Goal: Task Accomplishment & Management: Complete application form

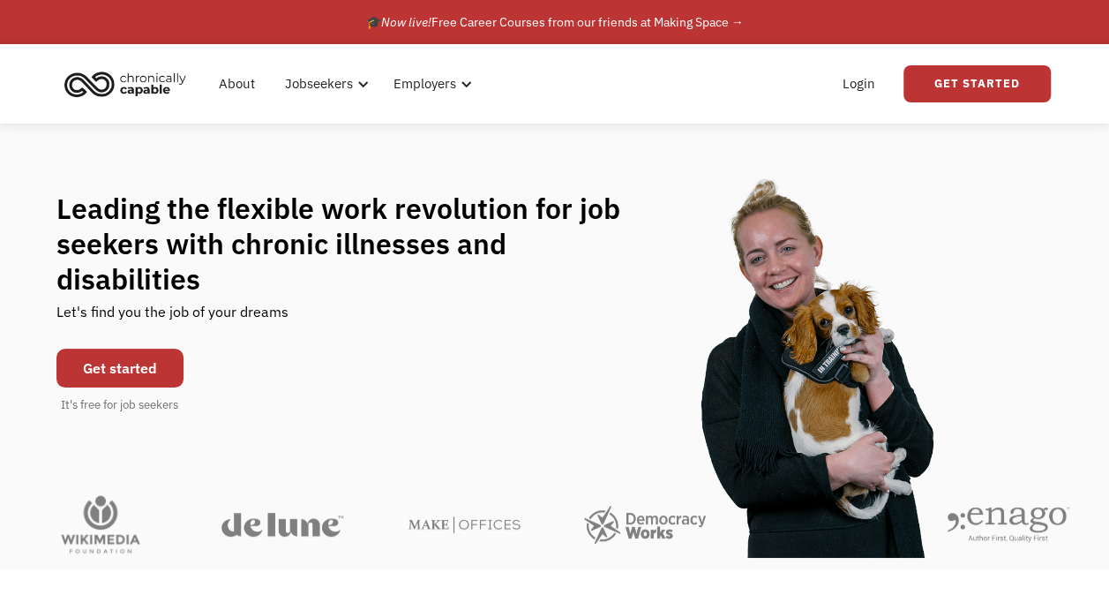
click at [337, 325] on div "Leading the flexible work revolution for job seekers with chronic illnesses and…" at bounding box center [554, 302] width 997 height 223
click at [122, 349] on link "Get started" at bounding box center [119, 368] width 127 height 39
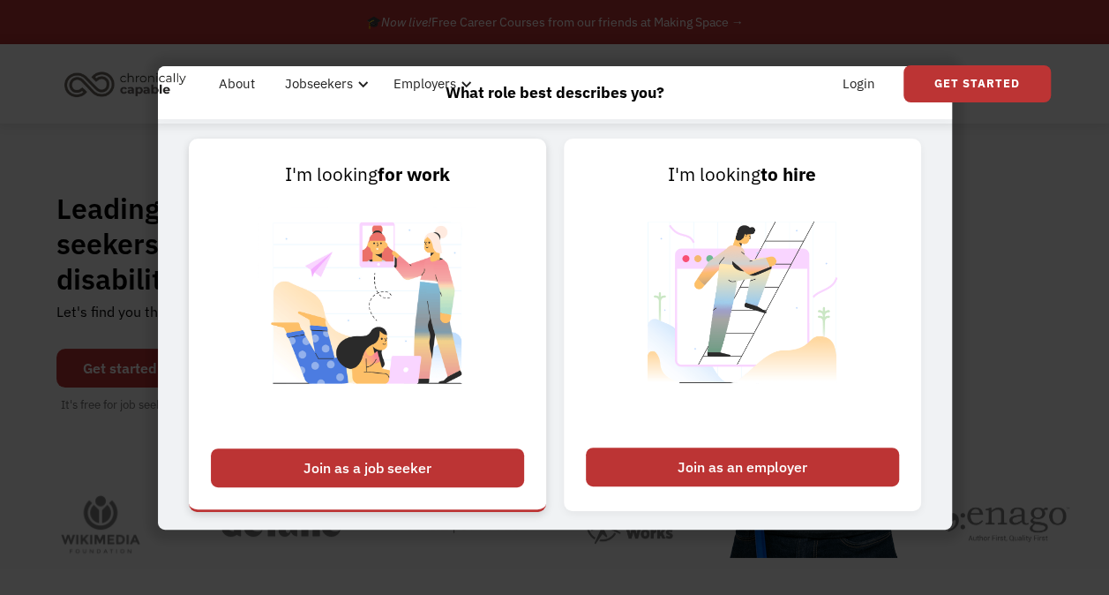
click at [352, 468] on div "Join as a job seeker" at bounding box center [367, 467] width 313 height 39
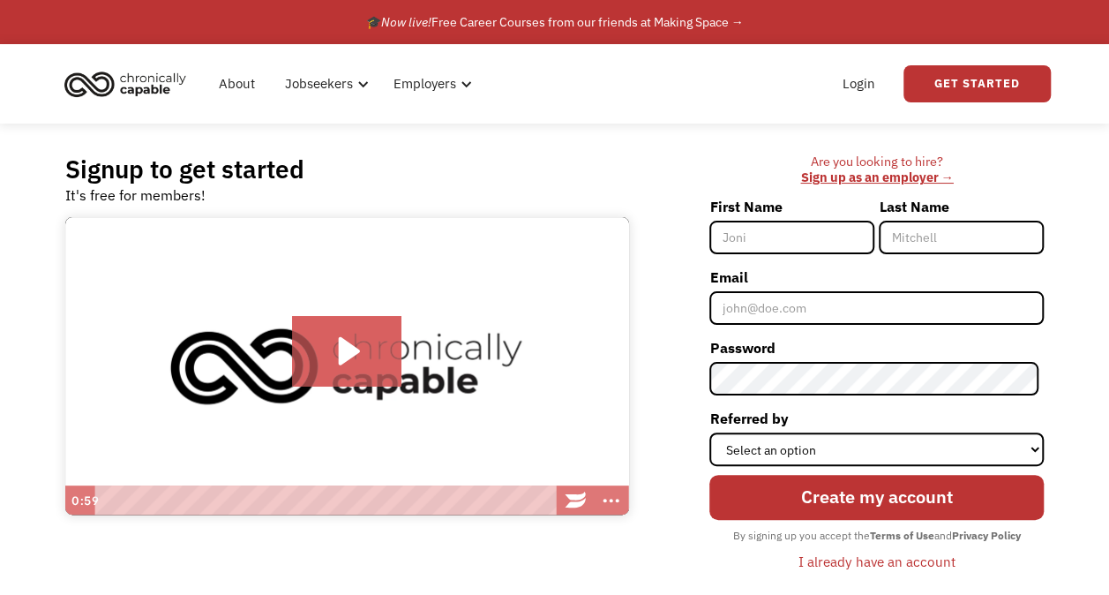
click at [765, 234] on input "First Name" at bounding box center [791, 238] width 165 height 34
type input "[PERSON_NAME]"
type input "Larrison"
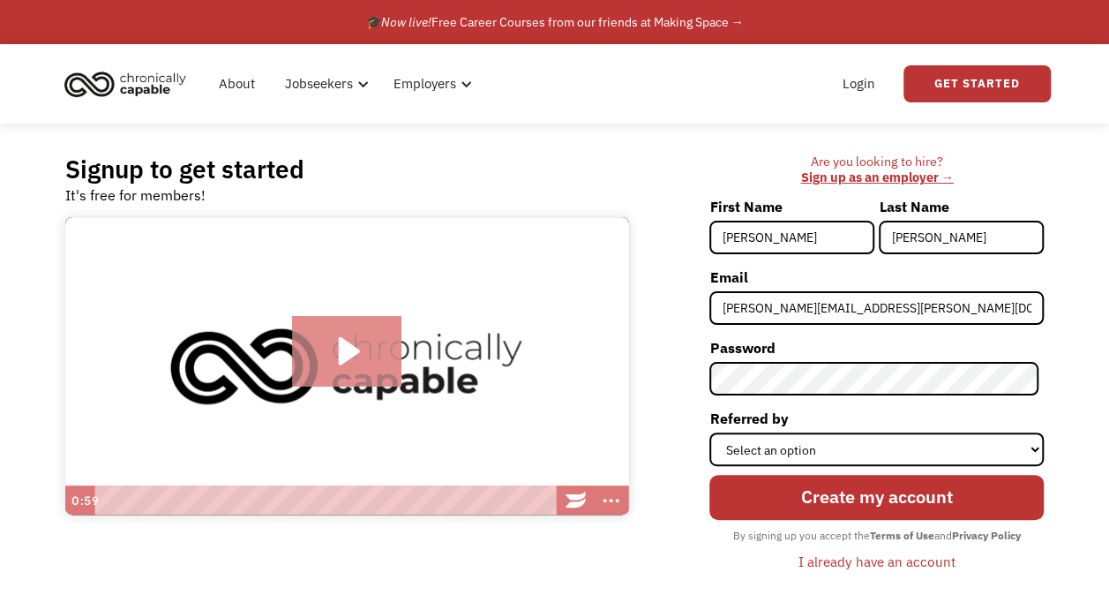
click at [364, 335] on icon "Play Video: Introducing Chronically Capable" at bounding box center [347, 351] width 110 height 71
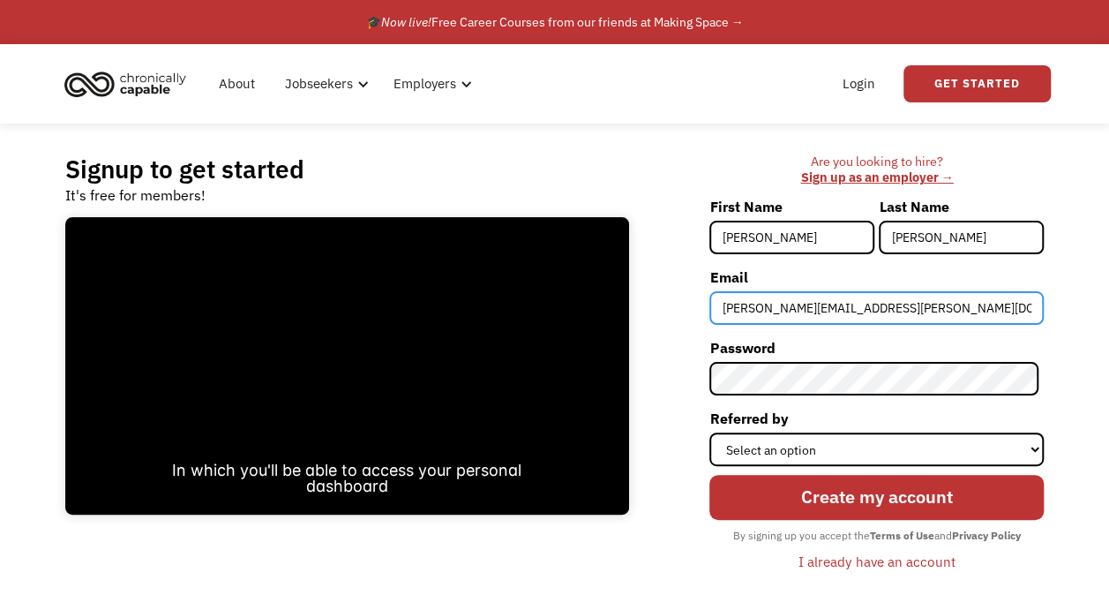
drag, startPoint x: 926, startPoint y: 309, endPoint x: 663, endPoint y: 296, distance: 264.1
click at [663, 296] on div "Are you looking to hire? ‍ Sign up as an employer → First Name Renee Last Name …" at bounding box center [846, 372] width 398 height 437
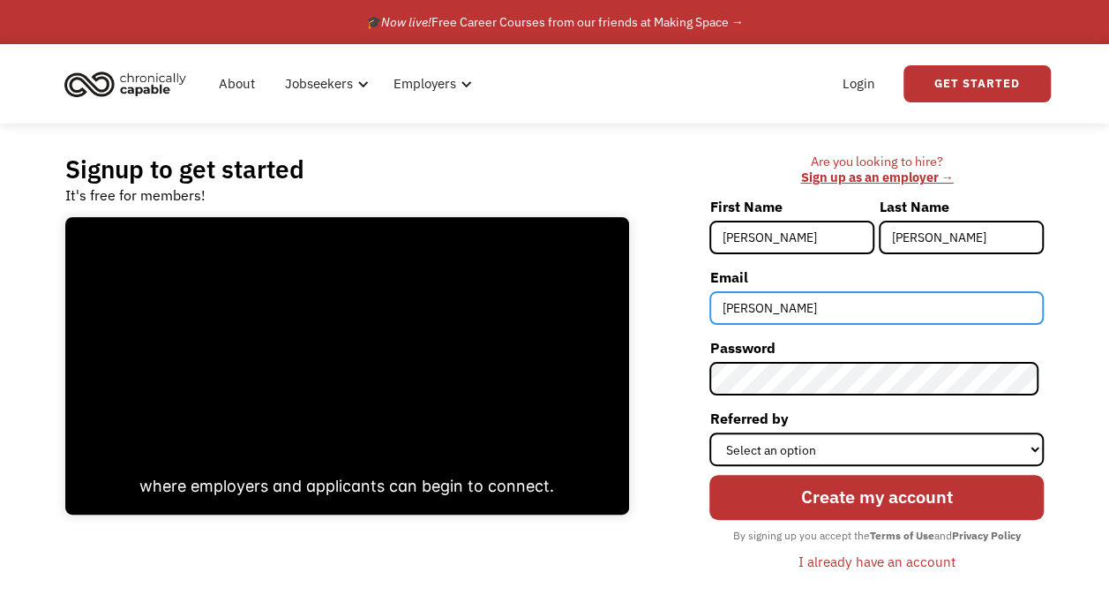
type input "[EMAIL_ADDRESS][DOMAIN_NAME]"
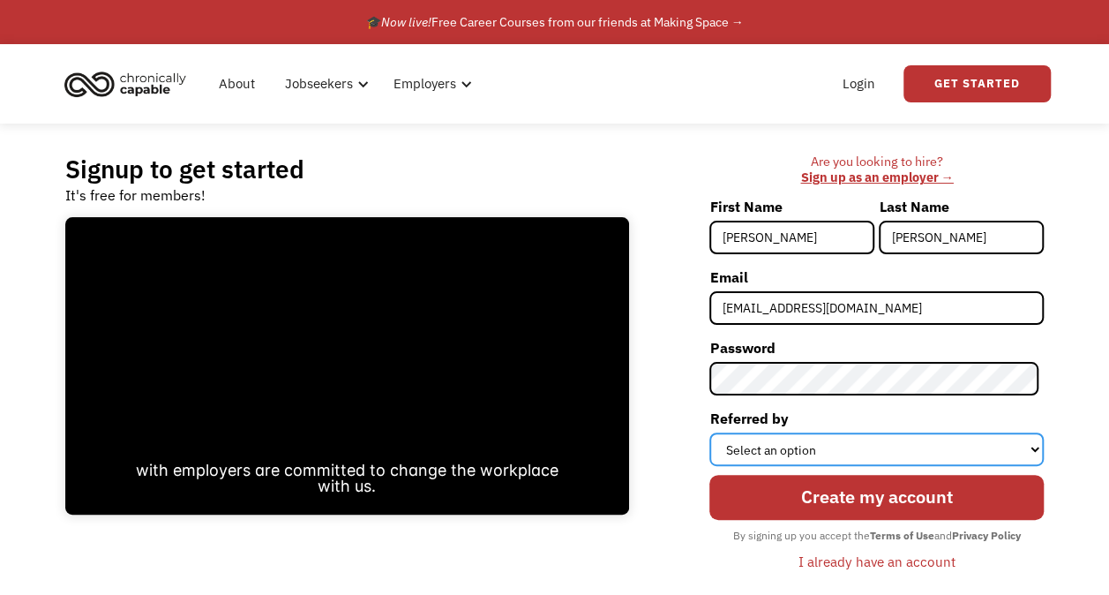
click at [813, 452] on select "Select an option Instagram Facebook Twitter Search Engine News Article Word of …" at bounding box center [876, 449] width 334 height 34
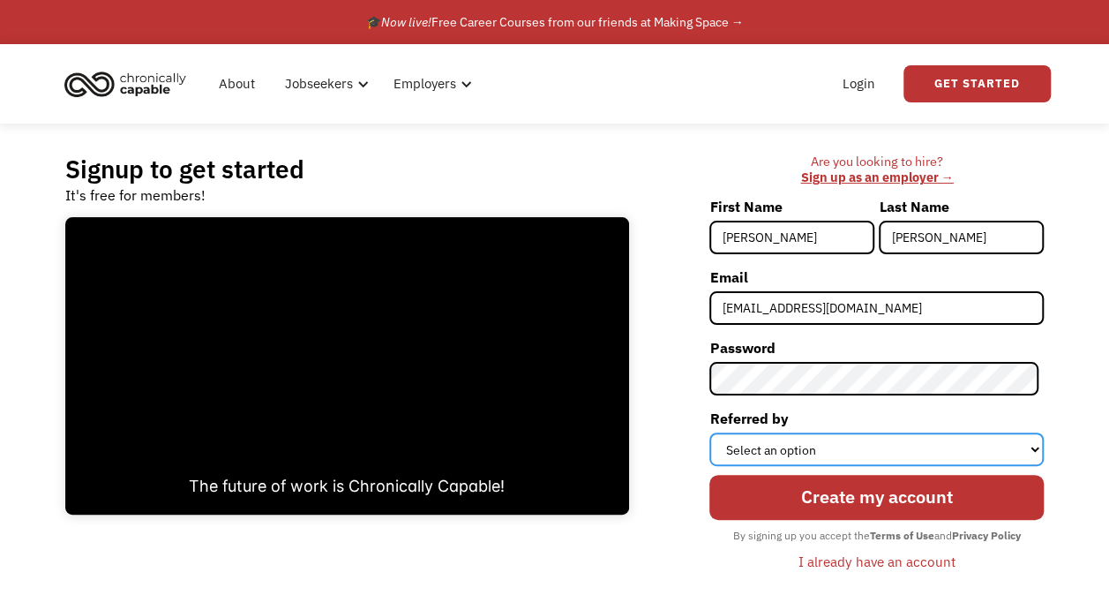
select select "Other"
click at [715, 432] on select "Select an option Instagram Facebook Twitter Search Engine News Article Word of …" at bounding box center [876, 449] width 334 height 34
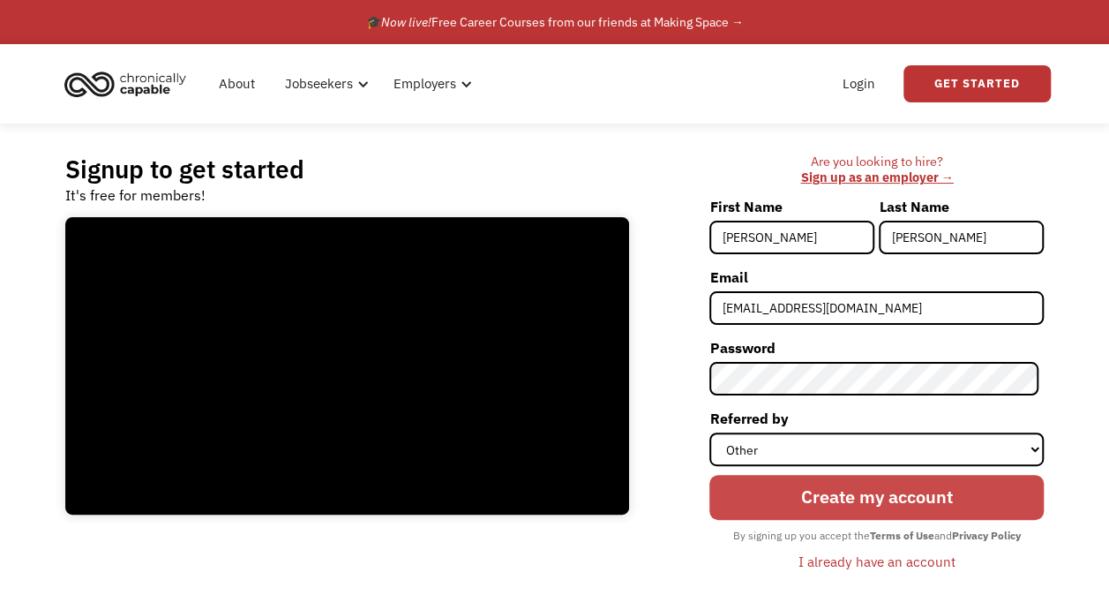
click at [811, 496] on input "Create my account" at bounding box center [876, 497] width 334 height 45
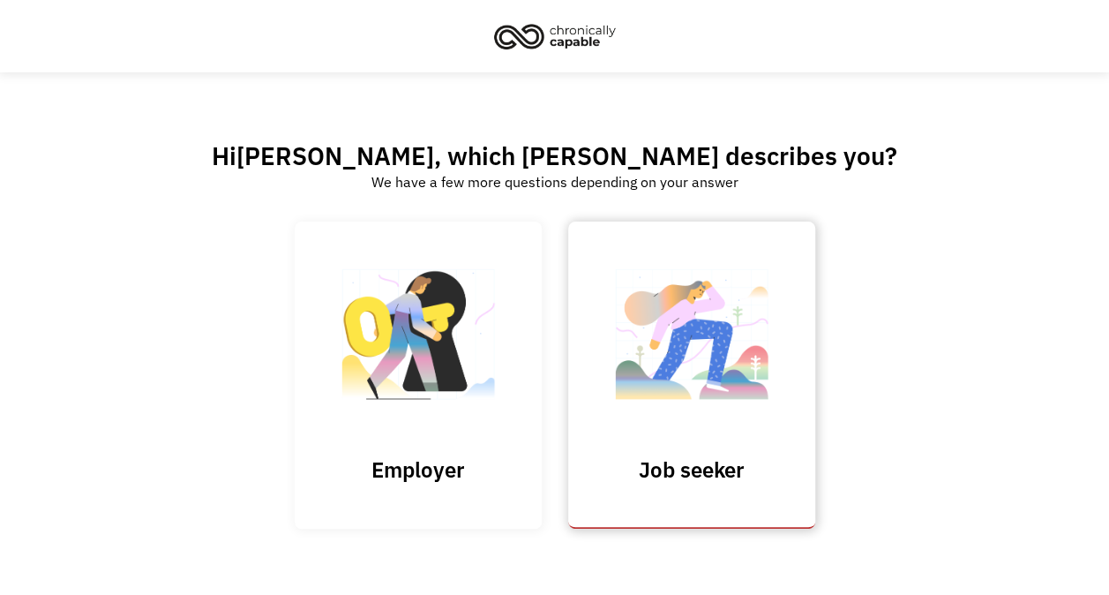
click at [672, 332] on img at bounding box center [691, 343] width 176 height 172
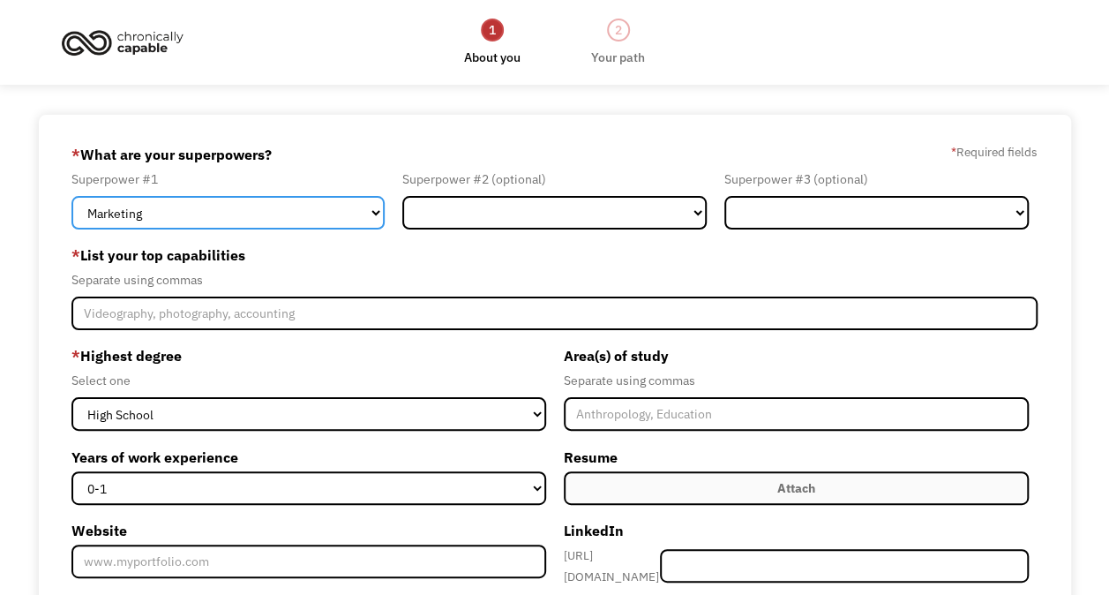
drag, startPoint x: 191, startPoint y: 199, endPoint x: 11, endPoint y: 225, distance: 182.7
click at [11, 225] on div "68af880233cdcd068a38cbfe rolandorocka@yahoo.com Renee Larrison Other * What are…" at bounding box center [554, 486] width 1109 height 742
select select "Science & Education"
click at [71, 196] on select "Marketing Human Resources Finance Technology Operations Sales Industrial & Manu…" at bounding box center [227, 213] width 313 height 34
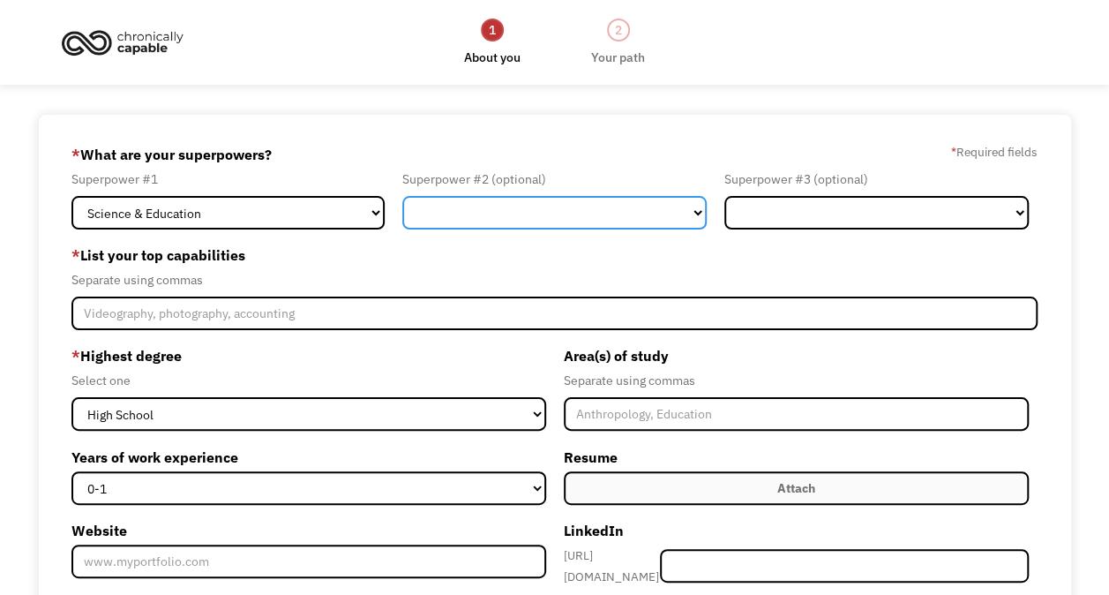
click at [441, 223] on select "Marketing Human Resources Finance Technology Operations Sales Industrial & Manu…" at bounding box center [554, 213] width 304 height 34
click at [434, 206] on select "Marketing Human Resources Finance Technology Operations Sales Industrial & Manu…" at bounding box center [554, 213] width 304 height 34
select select "Healthcare"
click at [402, 196] on select "Marketing Human Resources Finance Technology Operations Sales Industrial & Manu…" at bounding box center [554, 213] width 304 height 34
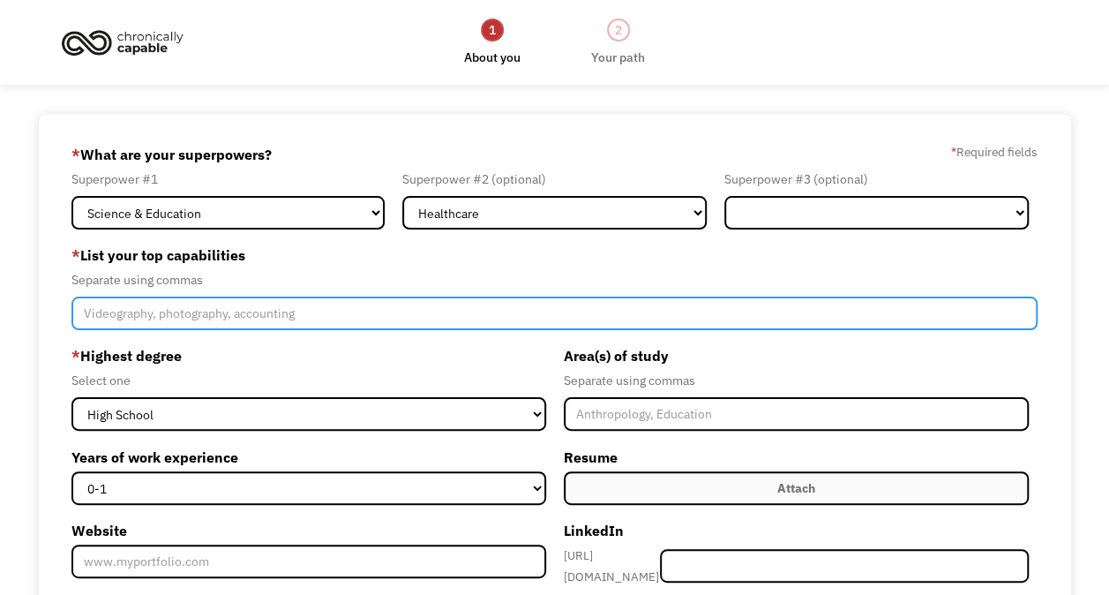
click at [338, 309] on input "Member-Create-Step1" at bounding box center [554, 313] width 966 height 34
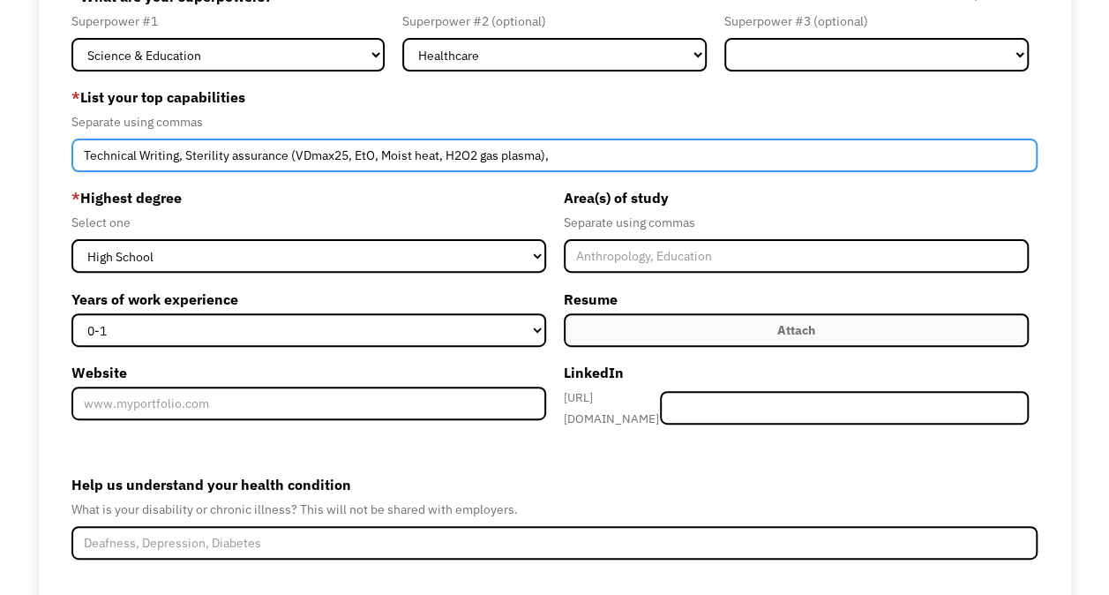
type input "Technical Writing, Sterility assurance (VDmax25, EtO, Moist heat, H2O2 gas plas…"
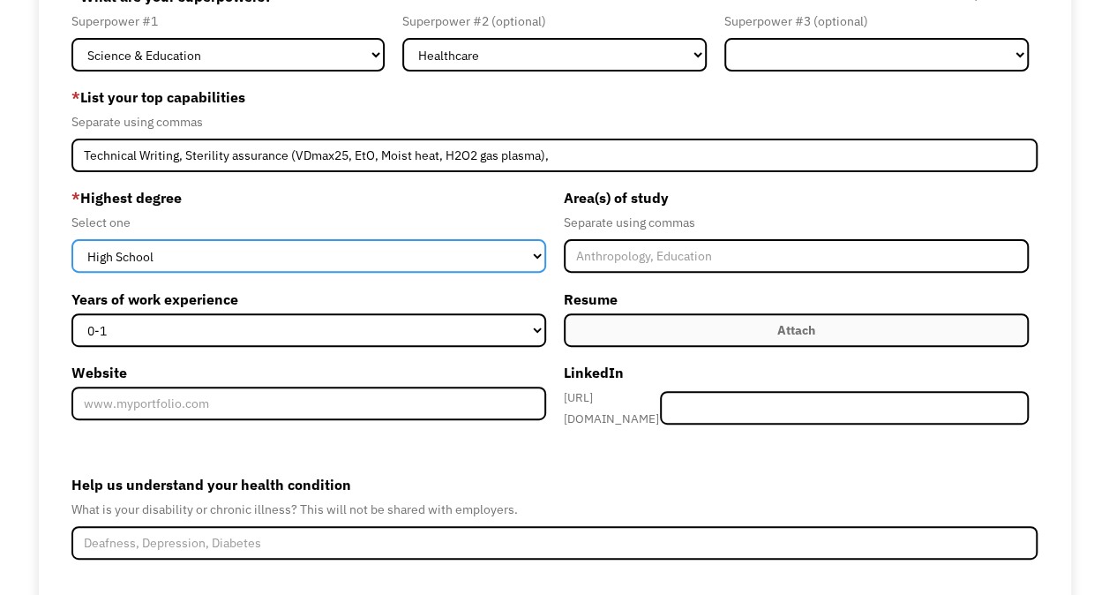
drag, startPoint x: 161, startPoint y: 251, endPoint x: 0, endPoint y: 250, distance: 160.6
click at [0, 250] on html "1 About you 2 Your path Dashboard 68af880233cdcd068a38cbfe rolandorocka@yahoo.c…" at bounding box center [554, 139] width 1109 height 595
select select "bachelors"
click at [71, 239] on select "High School Associates Bachelors Master's PhD" at bounding box center [308, 256] width 474 height 34
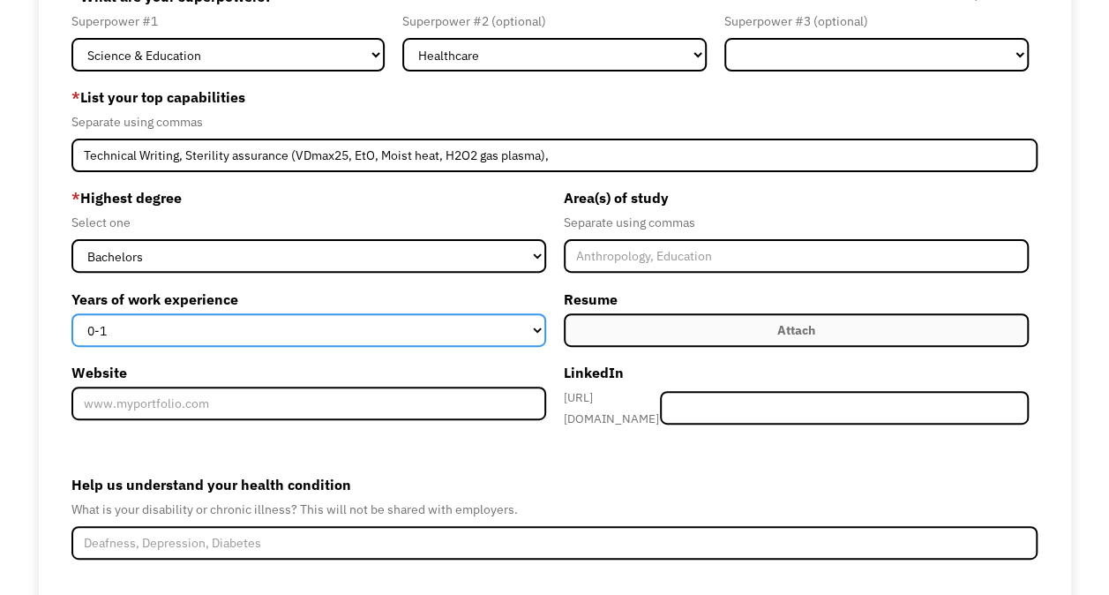
click at [157, 327] on select "0-1 2-4 5-10 11-15 15+" at bounding box center [308, 330] width 474 height 34
select select "15+"
click at [71, 313] on select "0-1 2-4 5-10 11-15 15+" at bounding box center [308, 330] width 474 height 34
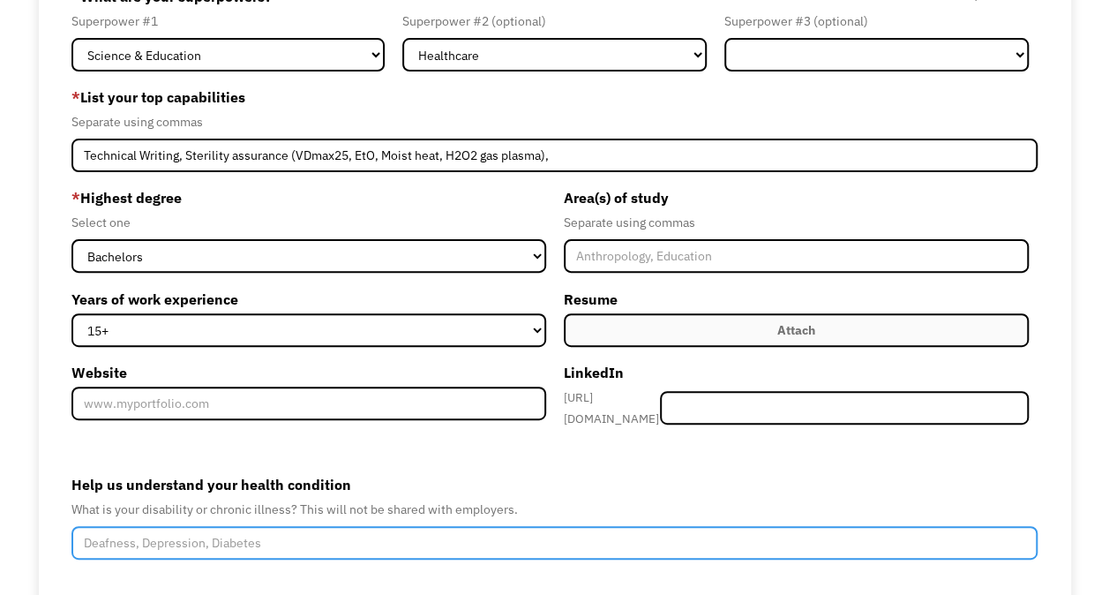
click at [125, 533] on input "Help us understand your health condition" at bounding box center [554, 543] width 966 height 34
click at [420, 536] on input "Have to take medication for pituitary adenoma (fainting, nausea," at bounding box center [554, 543] width 966 height 34
click at [411, 535] on input "Have to take medication for pituitary adenoma (fainting, nausea," at bounding box center [554, 543] width 966 height 34
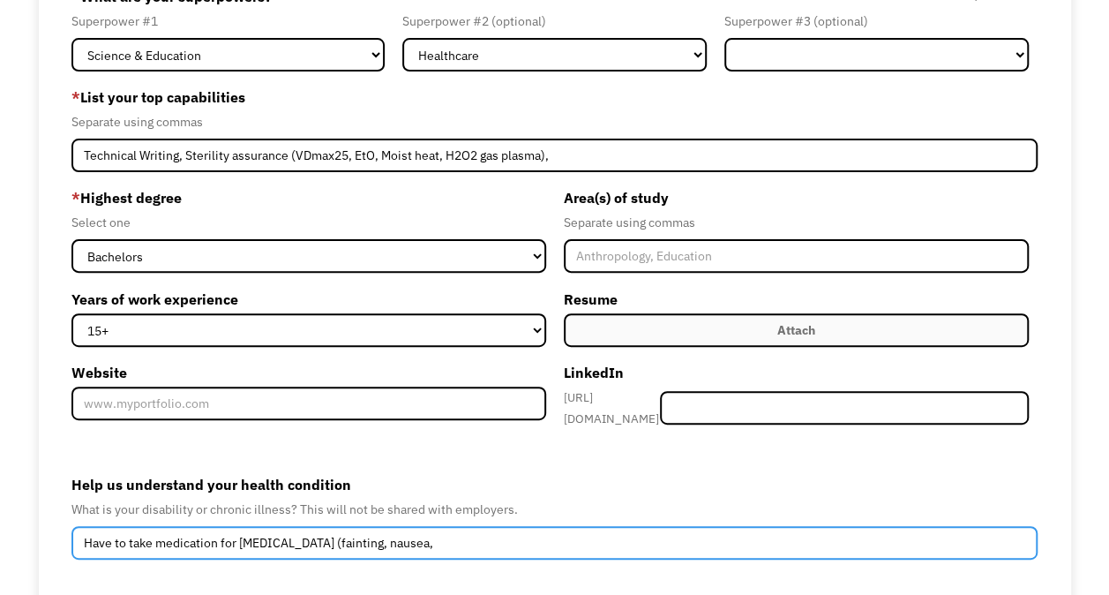
type input "Have to take medication for pituitary adenoma (fainting, nausea,"
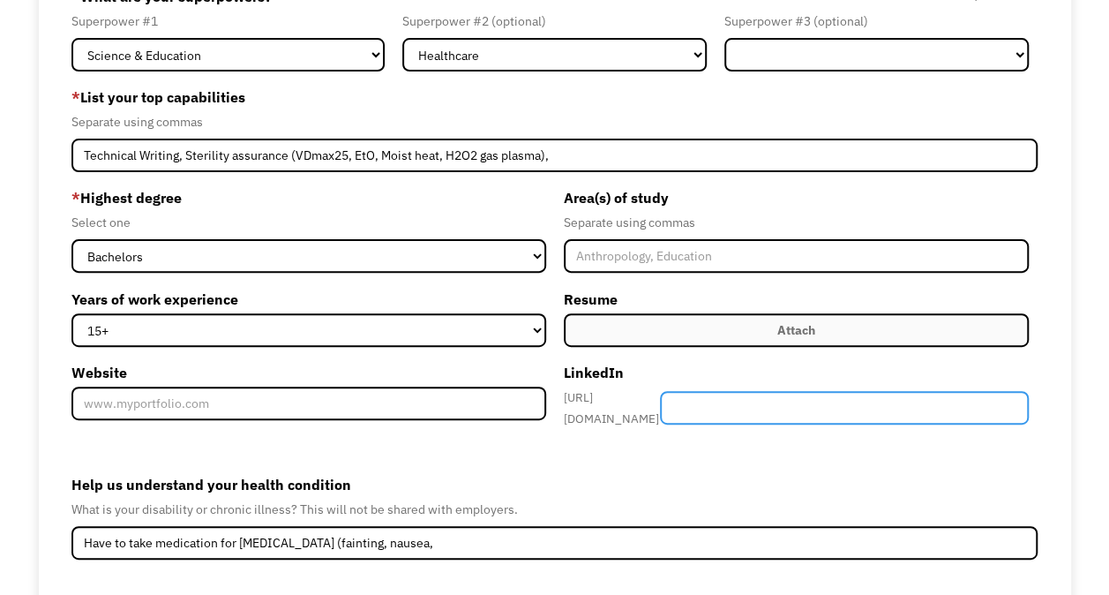
click at [776, 408] on input "Member-Create-Step1" at bounding box center [844, 408] width 368 height 34
paste input "www.linkedin.com/in/renee-larrison"
drag, startPoint x: 853, startPoint y: 406, endPoint x: 646, endPoint y: 402, distance: 207.4
click at [646, 402] on div "https://www.linkedin.com/in/ www.linkedin.com/in/renee-larrison" at bounding box center [796, 407] width 465 height 42
type input "renee-larrison"
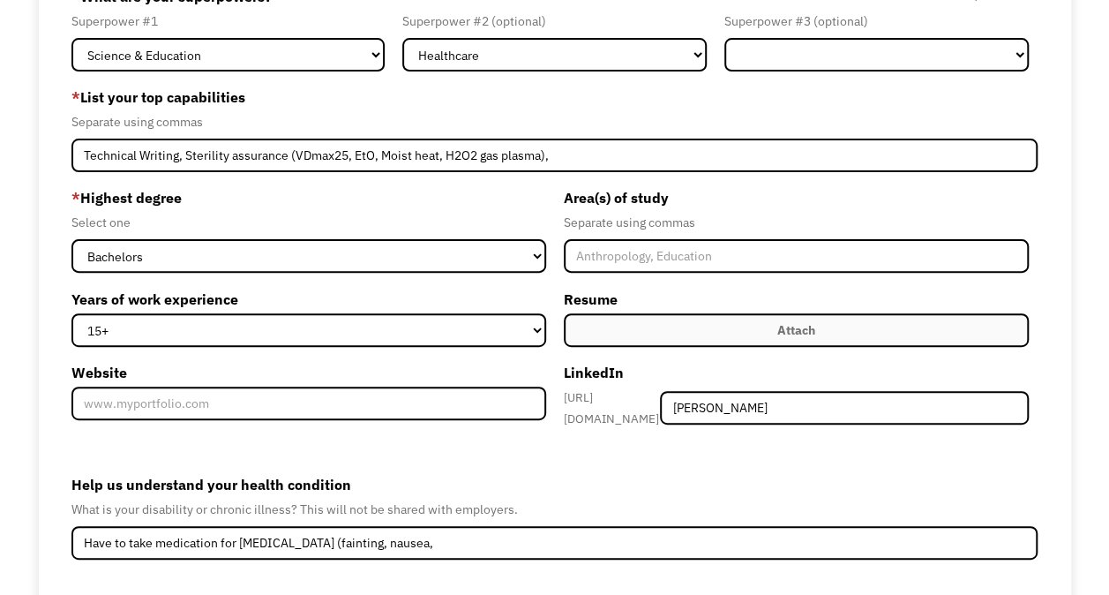
click at [764, 332] on label "Attach" at bounding box center [796, 330] width 465 height 34
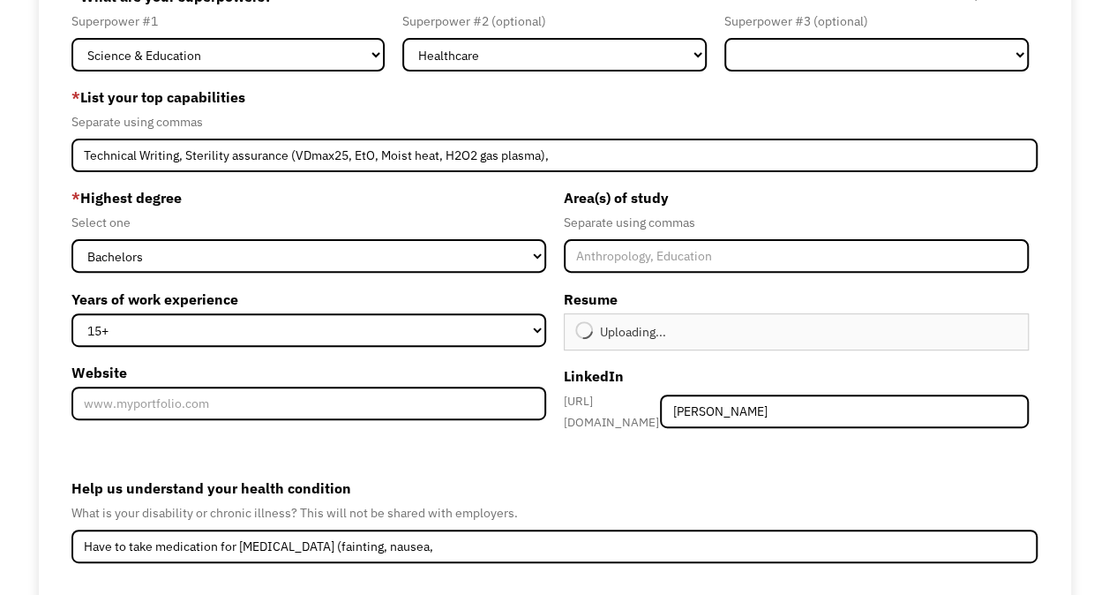
type input "Continue"
click at [598, 323] on div "Renee Larrison Resume.docx" at bounding box center [660, 331] width 173 height 21
click at [600, 330] on div "Renee Larrison Resume.docx" at bounding box center [660, 331] width 173 height 21
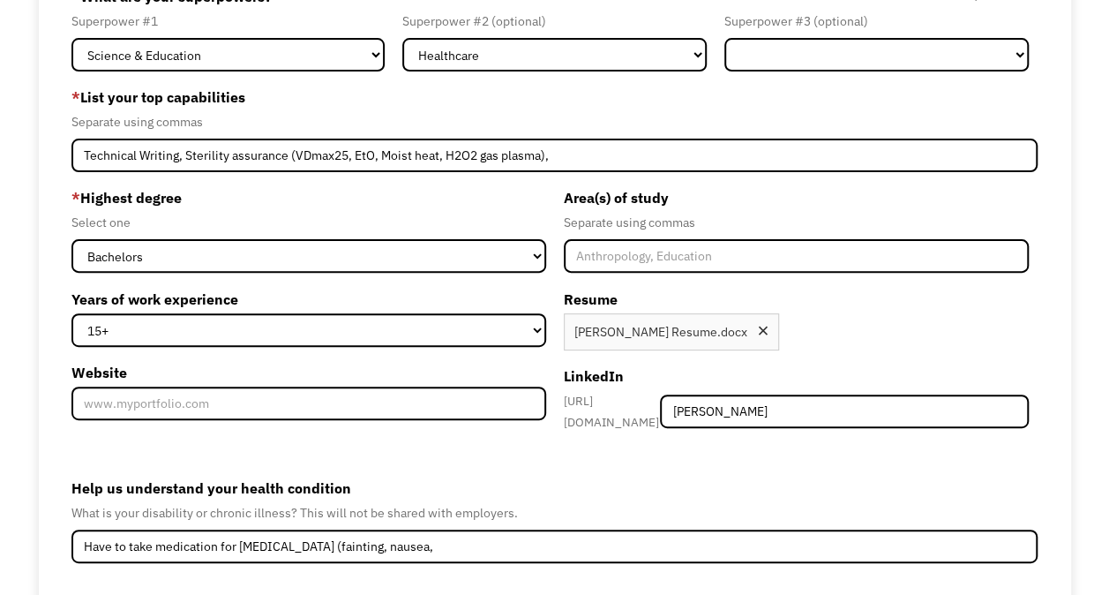
click at [259, 355] on div "* Highest degree Select one High School Associates Bachelors Master's PhD Years…" at bounding box center [312, 308] width 483 height 248
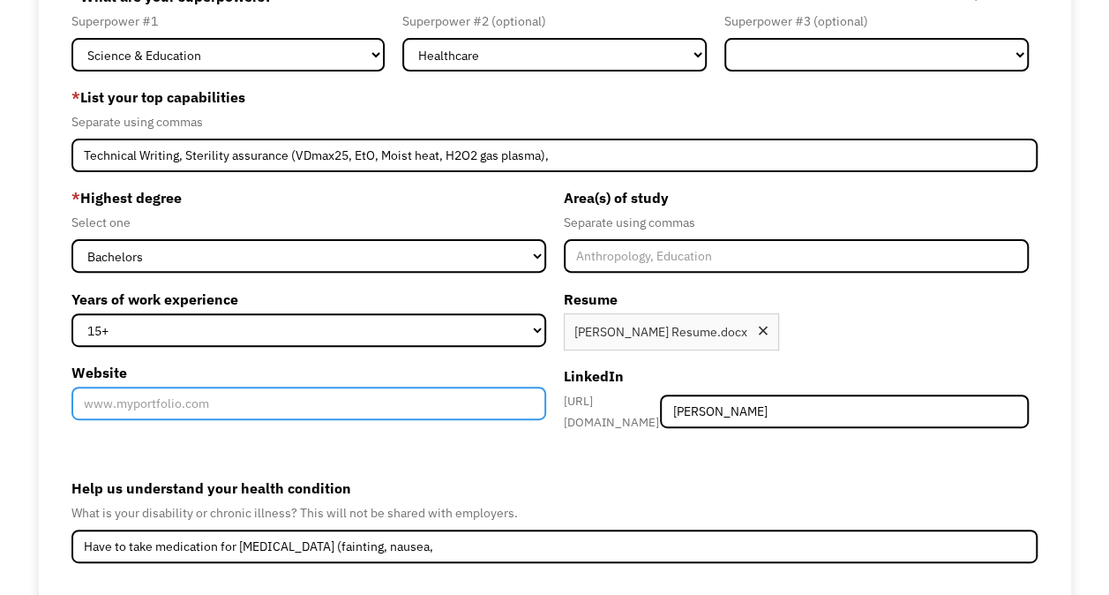
click at [205, 402] on input "Website" at bounding box center [308, 403] width 474 height 34
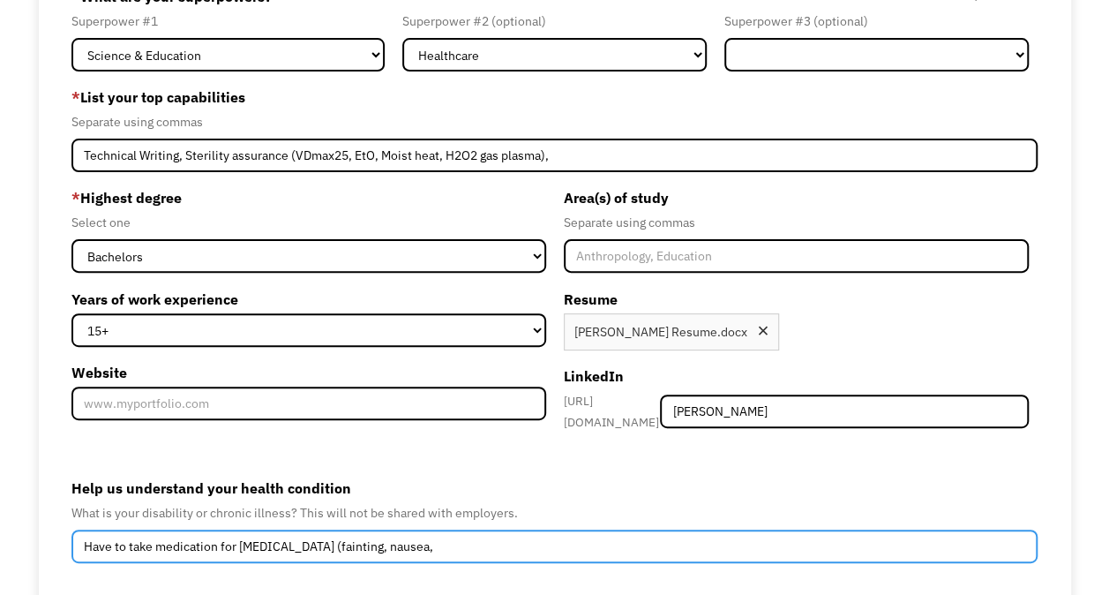
click at [460, 536] on input "Have to take medication for pituitary adenoma (fainting, nausea," at bounding box center [554, 546] width 966 height 34
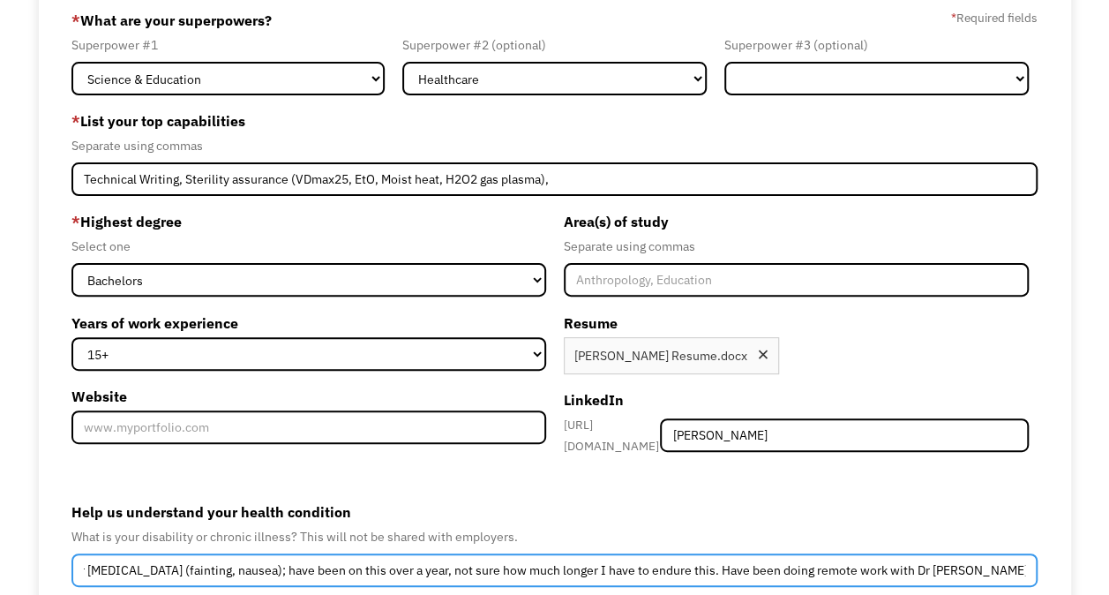
scroll to position [133, 0]
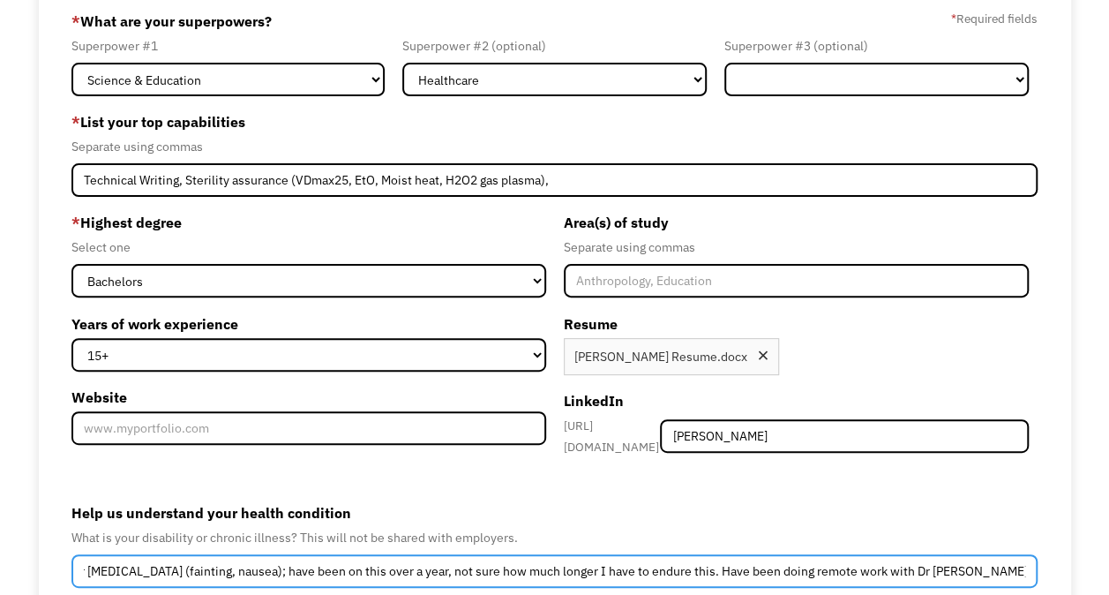
type input "Have to take medication for pituitary adenoma (fainting, nausea); have been on …"
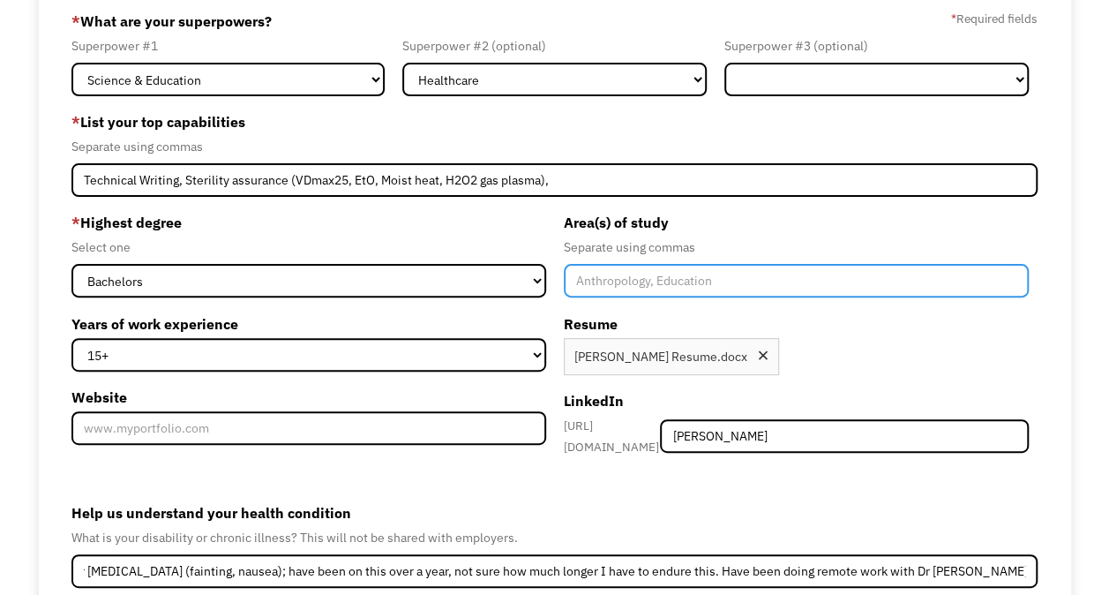
scroll to position [0, 0]
click at [604, 276] on input "Member-Create-Step1" at bounding box center [796, 281] width 465 height 34
type input "B"
click at [577, 276] on input "Microbiology, minored in Chemistry" at bounding box center [796, 281] width 465 height 34
click at [750, 281] on input "Major: Microbiology, minored in Chemistry" at bounding box center [796, 281] width 465 height 34
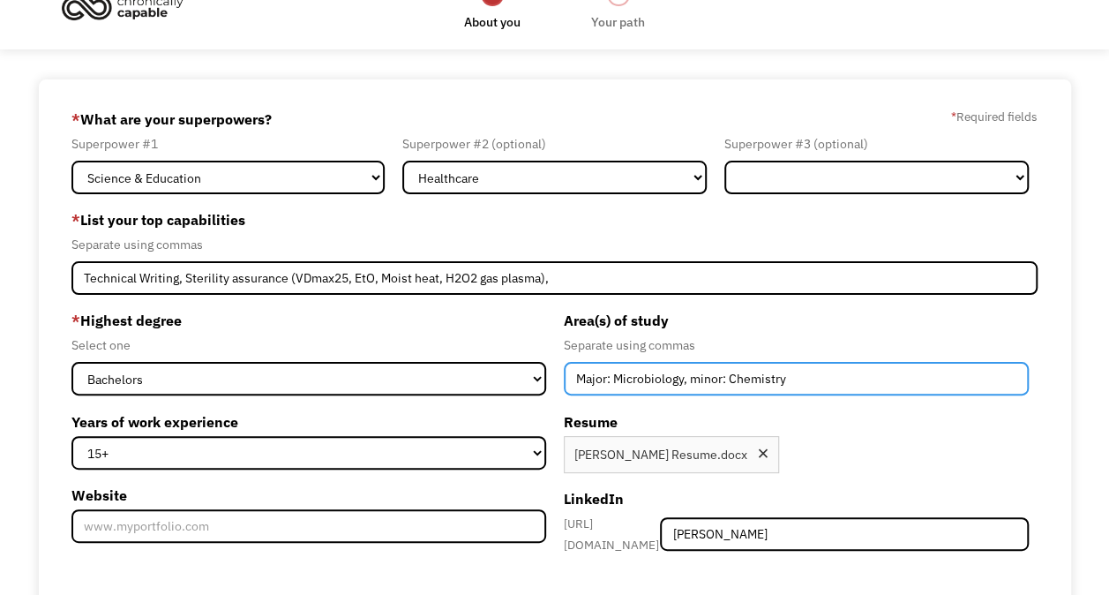
scroll to position [39, 0]
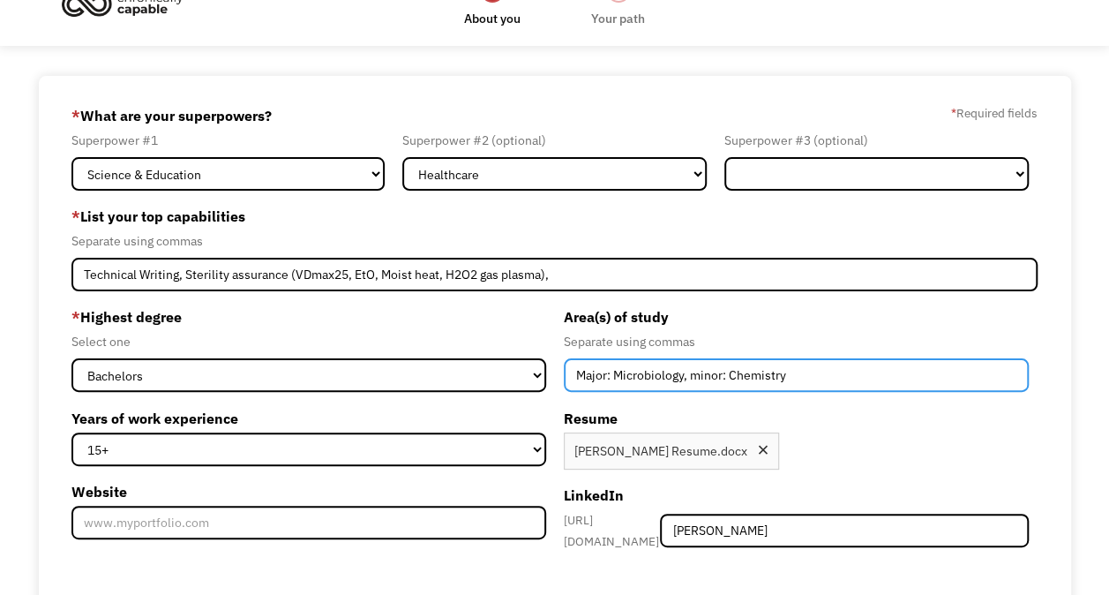
type input "Major: Microbiology, minor: Chemistry"
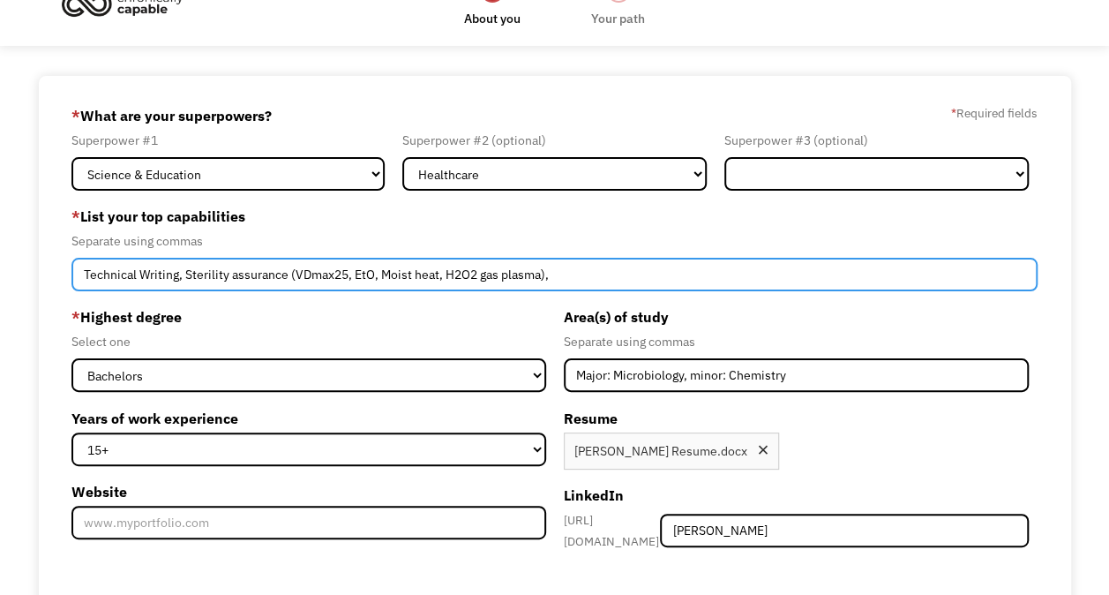
click at [575, 281] on input "Technical Writing, Sterility assurance (VDmax25, EtO, Moist heat, H2O2 gas plas…" at bounding box center [554, 275] width 966 height 34
type input "Technical Writing, Sterility assurance (VDmax25, EtO, Moist heat, H2O2 gas plas…"
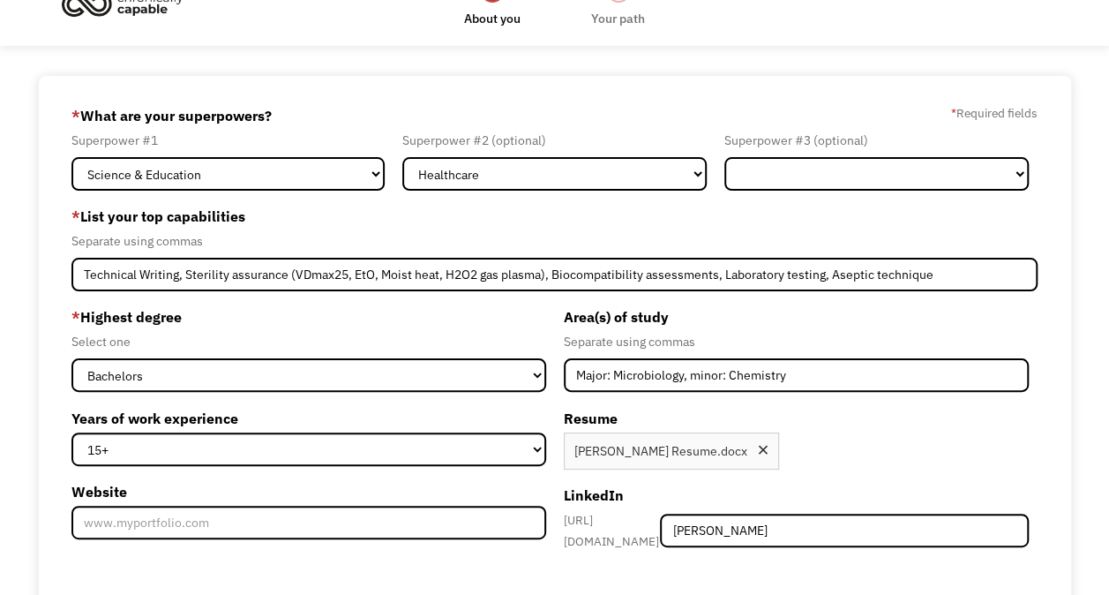
click at [527, 342] on div "Select one" at bounding box center [308, 341] width 474 height 21
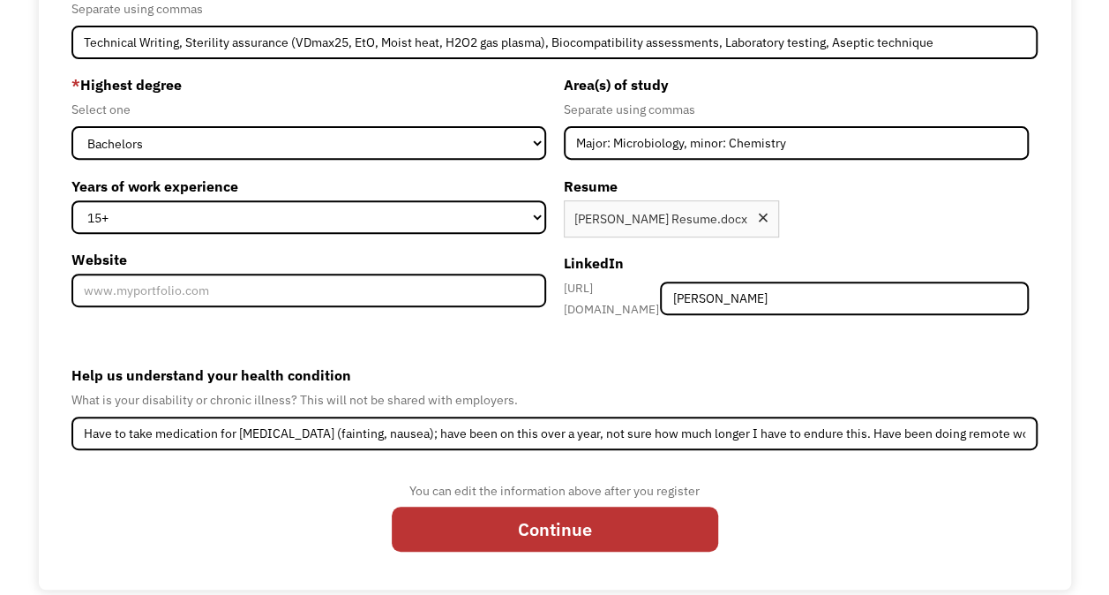
scroll to position [286, 0]
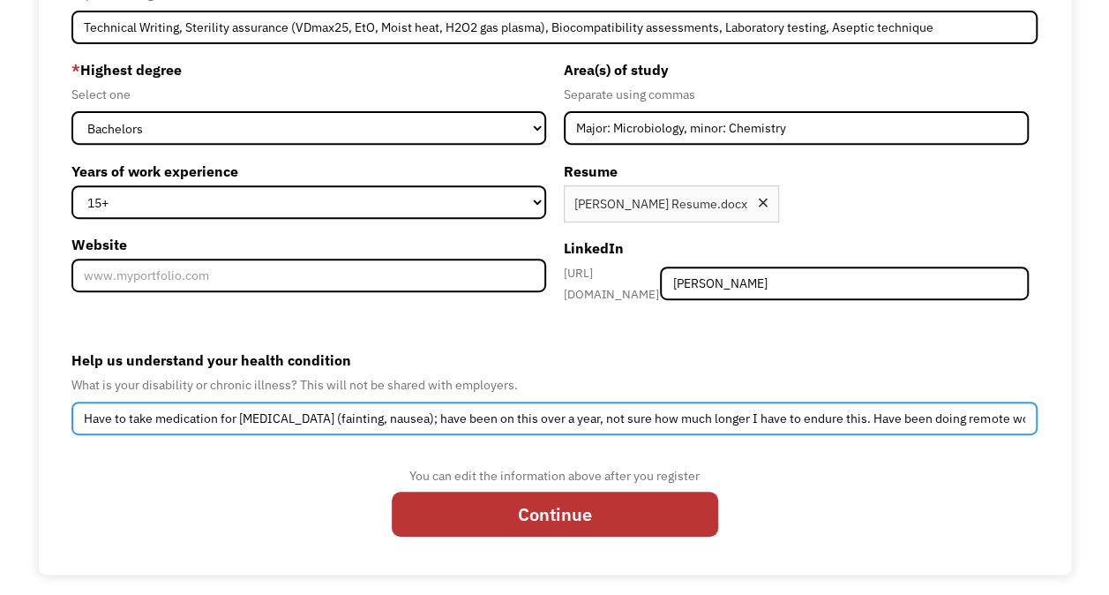
click at [770, 406] on input "Have to take medication for pituitary adenoma (fainting, nausea); have been on …" at bounding box center [554, 418] width 966 height 34
drag, startPoint x: 770, startPoint y: 406, endPoint x: 1098, endPoint y: 428, distance: 329.0
click at [1098, 428] on div "68af880233cdcd068a38cbfe rolandorocka@yahoo.com Renee Larrison Other * What are…" at bounding box center [554, 202] width 1109 height 746
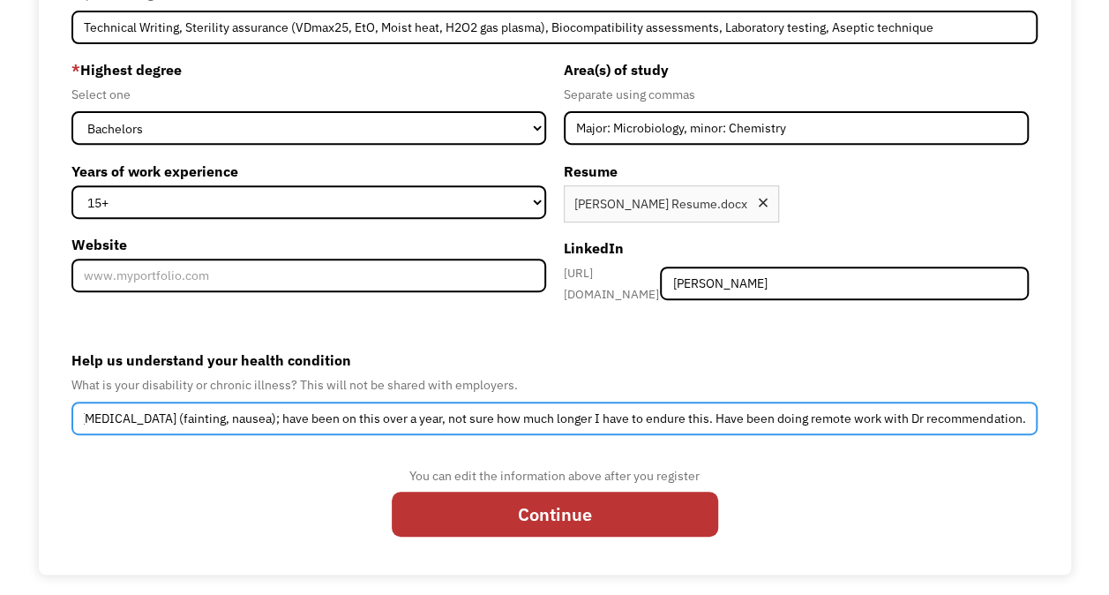
click at [1029, 412] on input "Have to take medication for pituitary adenoma (fainting, nausea); have been on …" at bounding box center [554, 418] width 966 height 34
click at [1023, 411] on input "Have to take medication for pituitary adenoma (fainting, nausea); have been on …" at bounding box center [554, 418] width 966 height 34
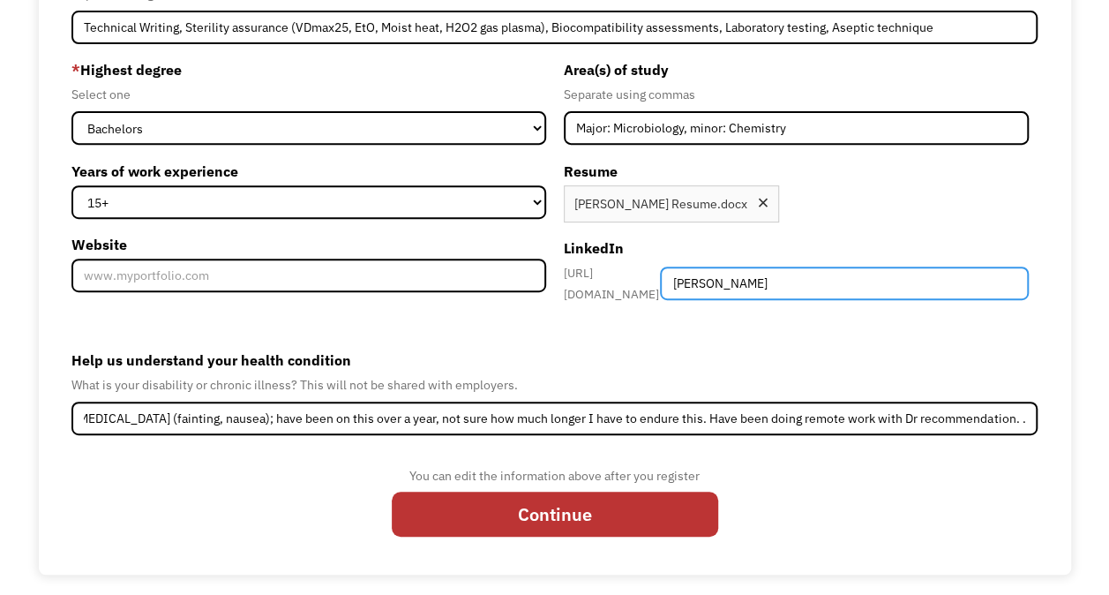
scroll to position [0, 0]
click at [860, 270] on input "[PERSON_NAME]" at bounding box center [844, 283] width 368 height 34
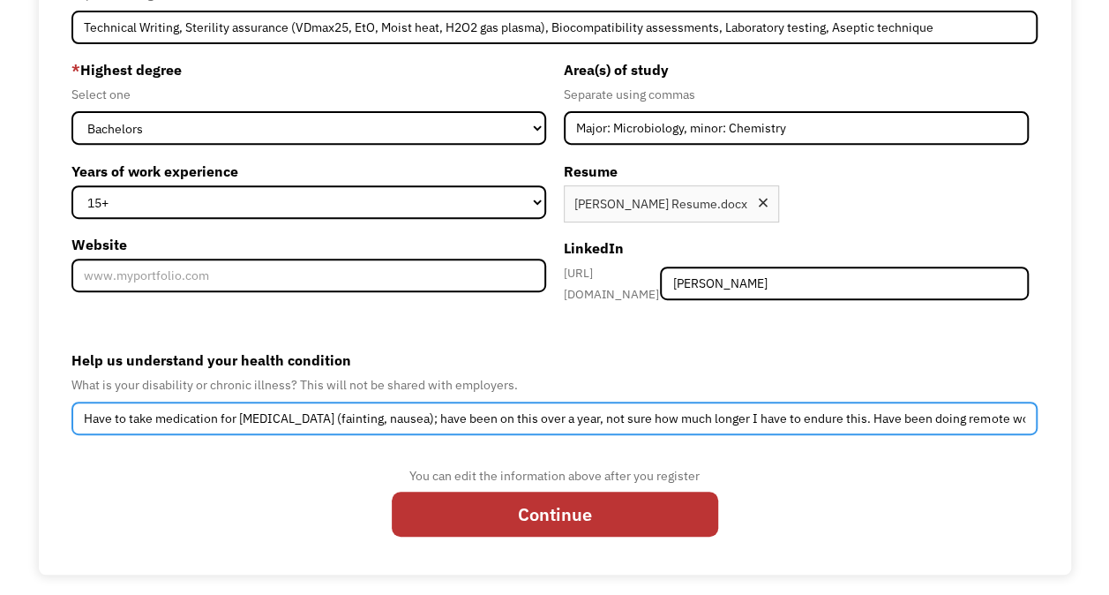
click at [1012, 408] on input "Have to take medication for pituitary adenoma (fainting, nausea); have been on …" at bounding box center [554, 418] width 966 height 34
drag, startPoint x: 1057, startPoint y: 409, endPoint x: 1125, endPoint y: 419, distance: 68.6
click at [1108, 309] on html "1 About you 2 Your path Dashboard 68af880233cdcd068a38cbfe rolandorocka@yahoo.c…" at bounding box center [554, 11] width 1109 height 595
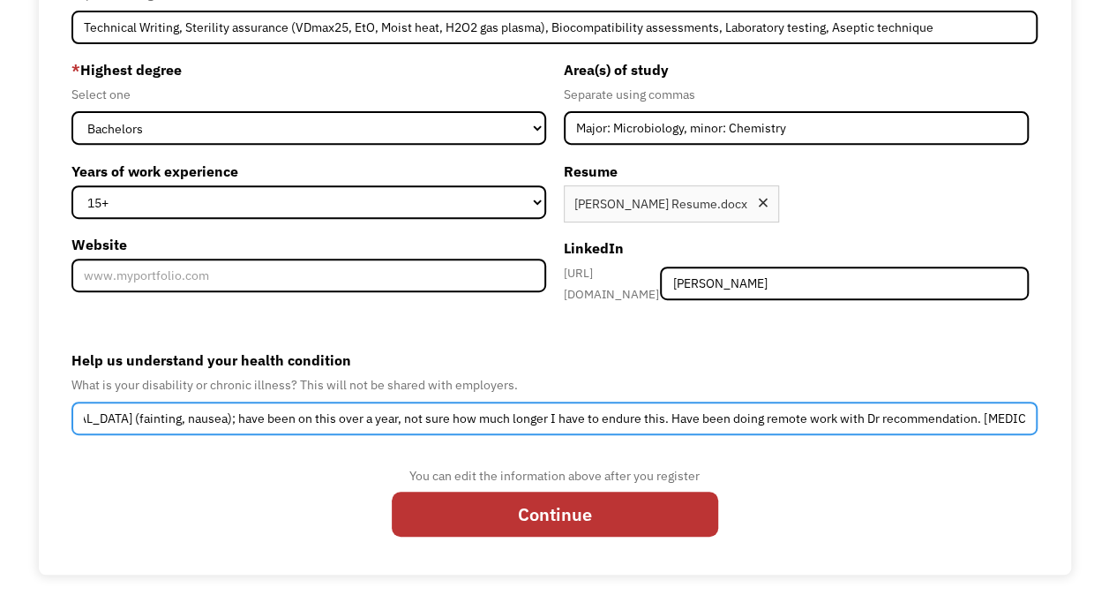
click at [981, 415] on input "Have to take medication for pituitary adenoma (fainting, nausea); have been on …" at bounding box center [554, 418] width 966 height 34
click at [995, 408] on input "Have to take medication for pituitary adenoma (fainting, nausea); have been on …" at bounding box center [554, 418] width 966 height 34
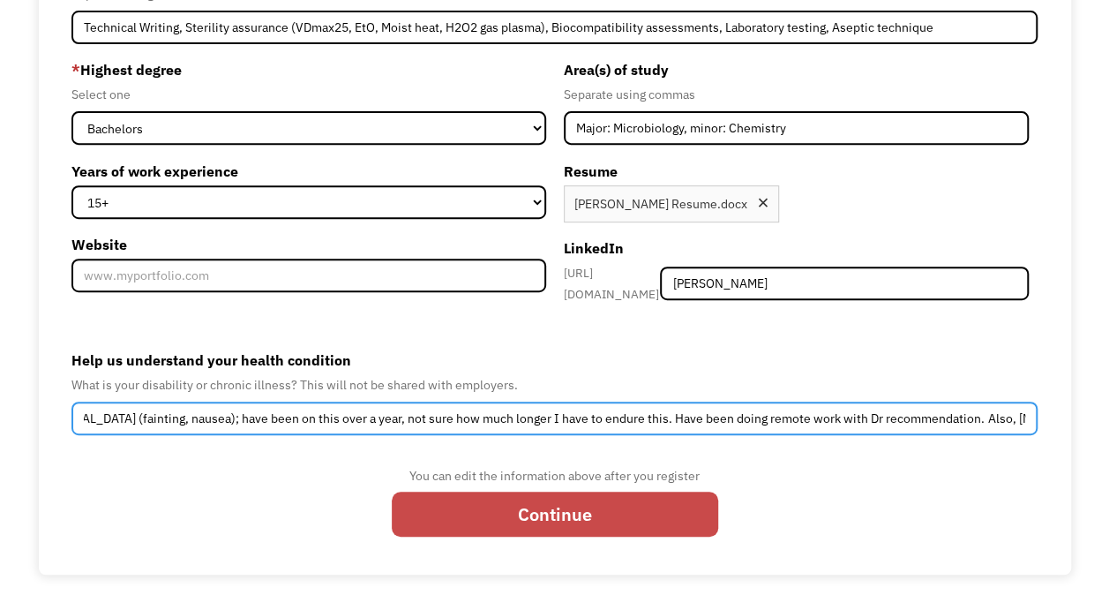
type input "Have to take medication for pituitary adenoma (fainting, nausea); have been on …"
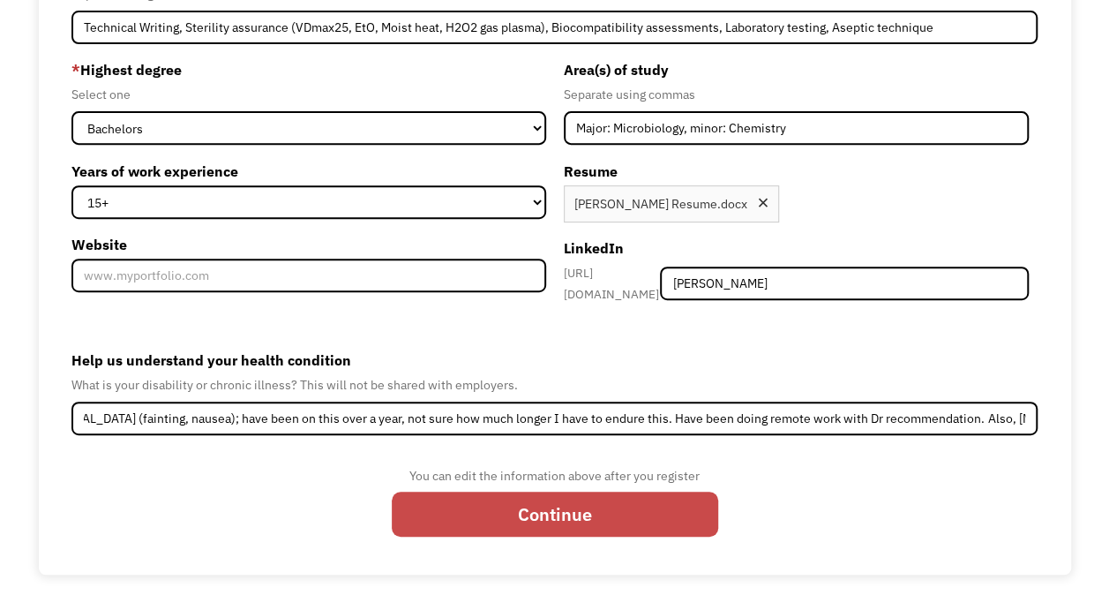
click at [530, 515] on input "Continue" at bounding box center [555, 513] width 326 height 45
type input "Please wait..."
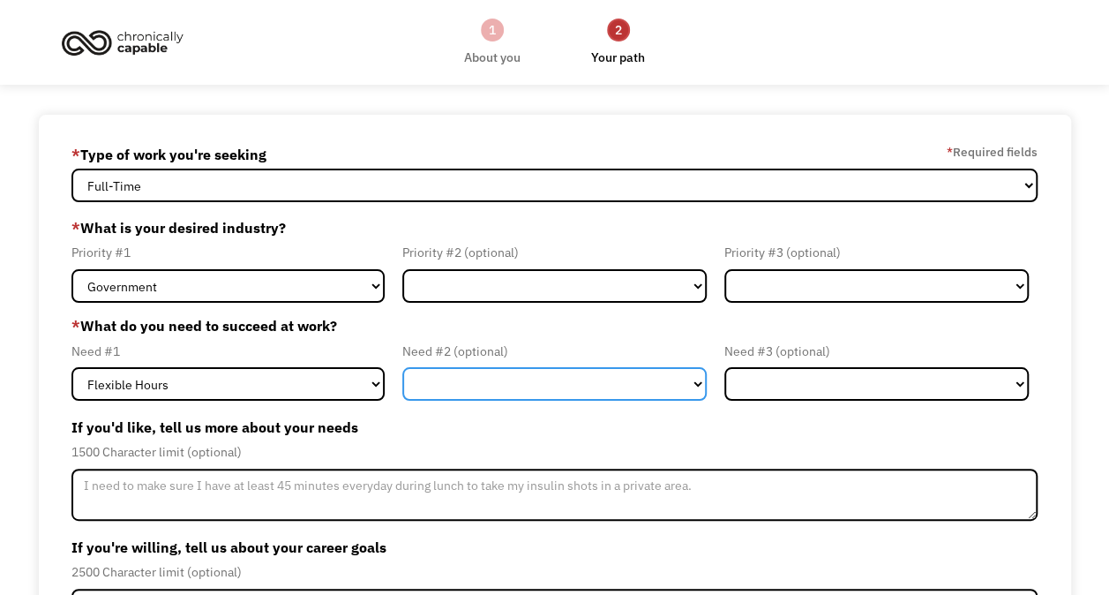
click at [485, 379] on select "Flexible Hours Remote Work Service Animal On-site Accommodations Visual Support…" at bounding box center [554, 384] width 304 height 34
select select "Remote Work"
click at [402, 367] on select "Flexible Hours Remote Work Service Animal On-site Accommodations Visual Support…" at bounding box center [554, 384] width 304 height 34
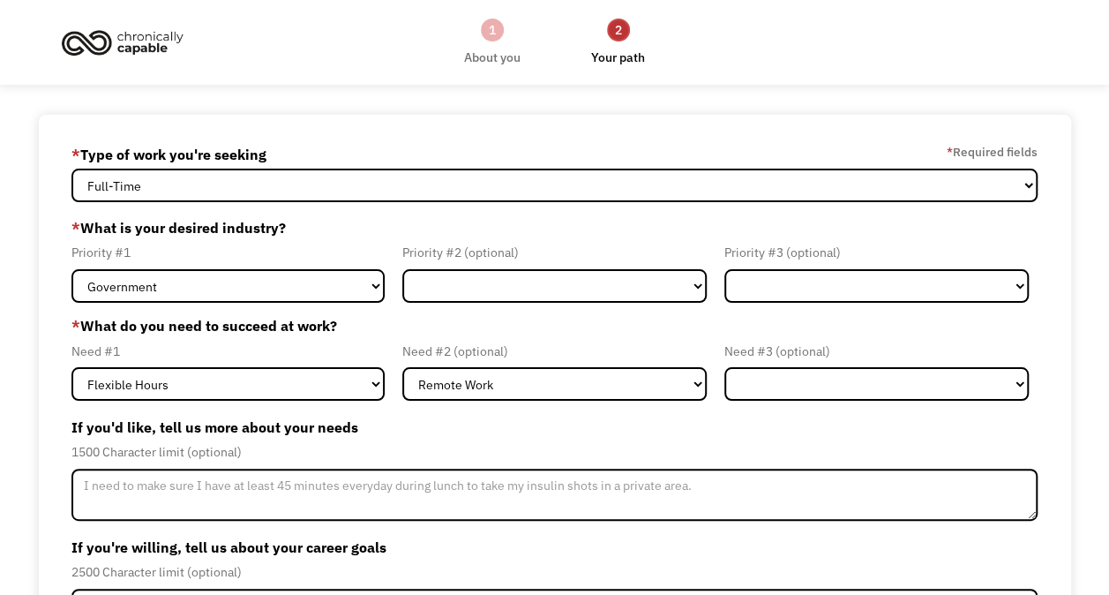
click at [801, 413] on label "If you'd like, tell us more about your needs" at bounding box center [554, 427] width 966 height 28
click at [771, 390] on select "Flexible Hours Remote Work Service Animal On-site Accommodations Visual Support…" at bounding box center [876, 384] width 304 height 34
select select "Service Animal"
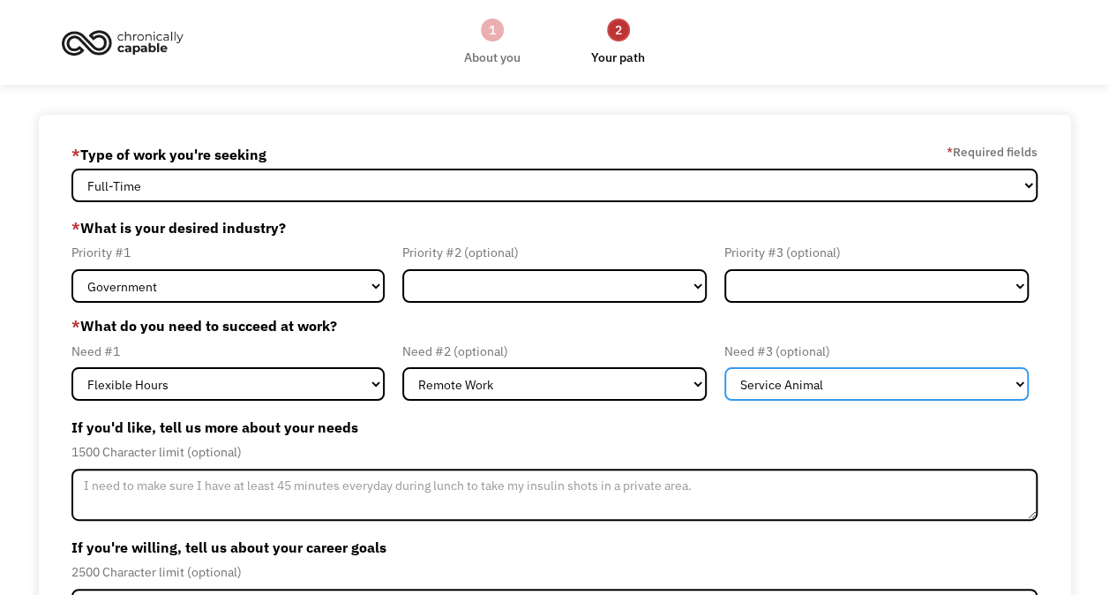
click at [724, 367] on select "Flexible Hours Remote Work Service Animal On-site Accommodations Visual Support…" at bounding box center [876, 384] width 304 height 34
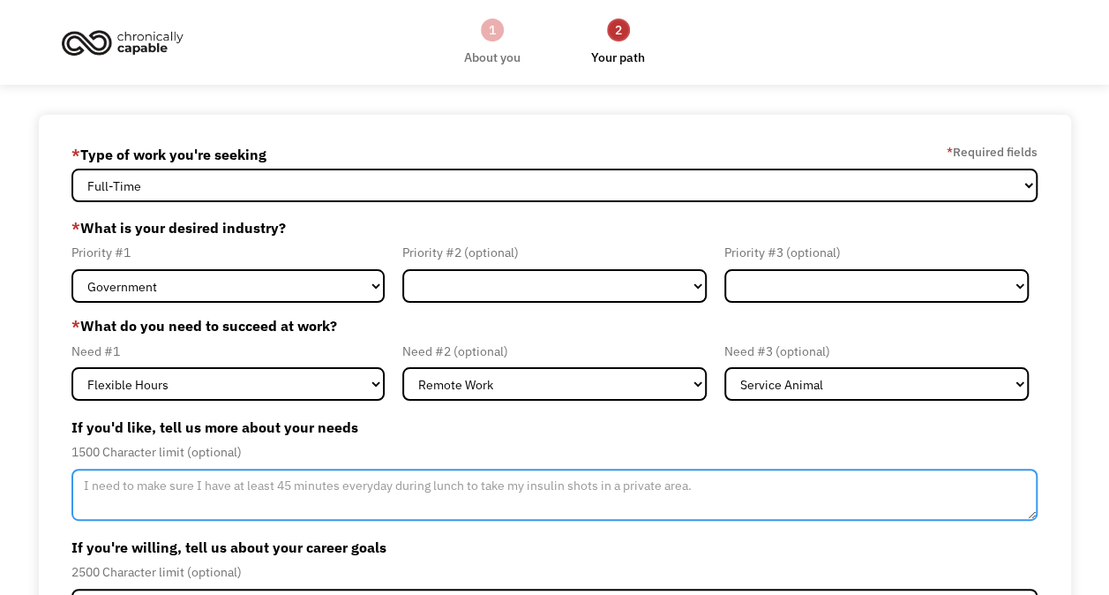
click at [163, 489] on textarea "Member-Update-Form-Step2" at bounding box center [554, 494] width 966 height 53
click at [162, 483] on textarea "Member-Update-Form-Step2" at bounding box center [554, 494] width 966 height 53
click at [523, 484] on textarea "I am easily over stimulated and need a quiet environment with soft lighting." at bounding box center [554, 494] width 966 height 53
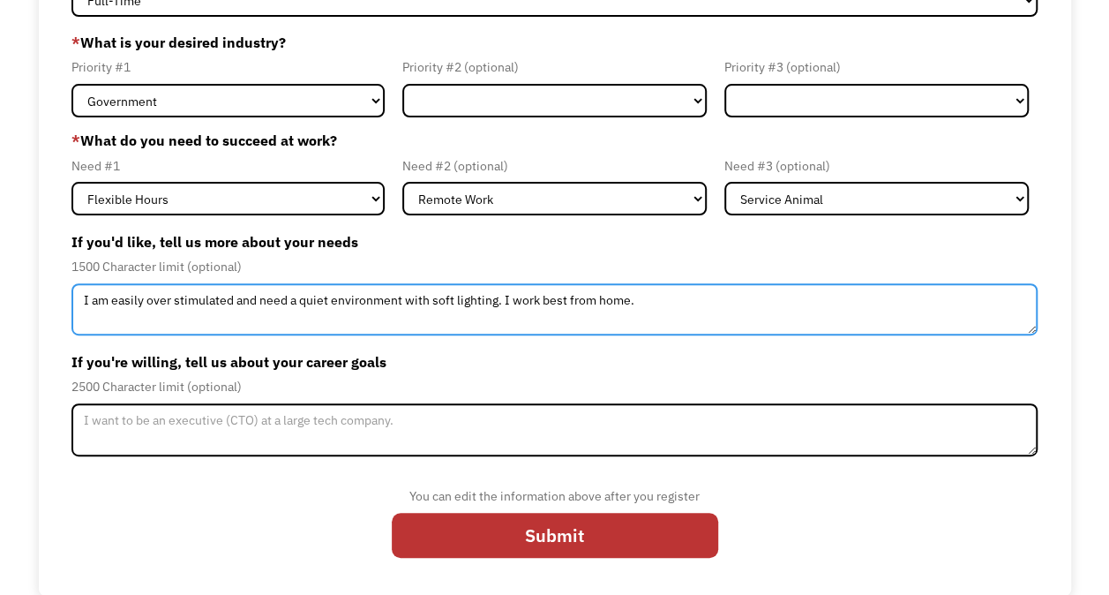
type textarea "I am easily over stimulated and need a quiet environment with soft lighting. I …"
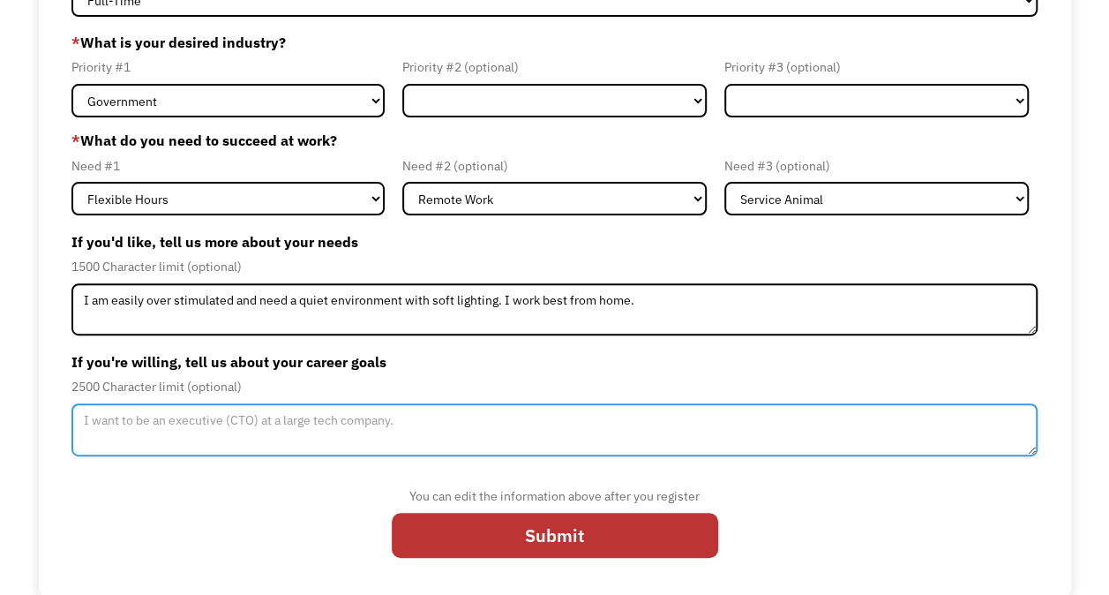
click at [233, 426] on textarea "Member-Update-Form-Step2" at bounding box center [554, 429] width 966 height 53
type textarea "I"
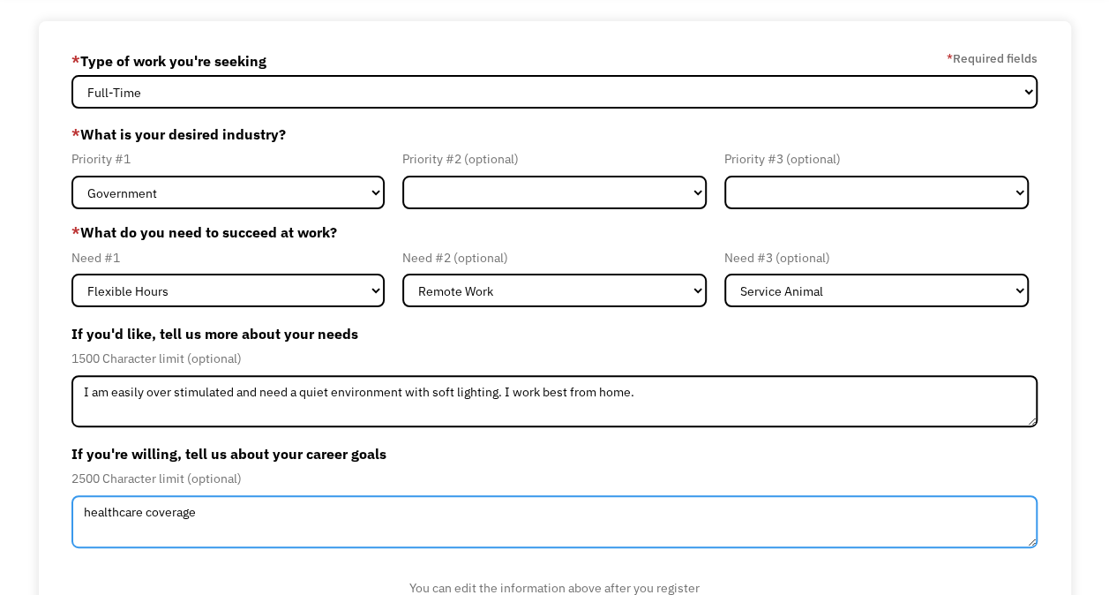
scroll to position [85, 0]
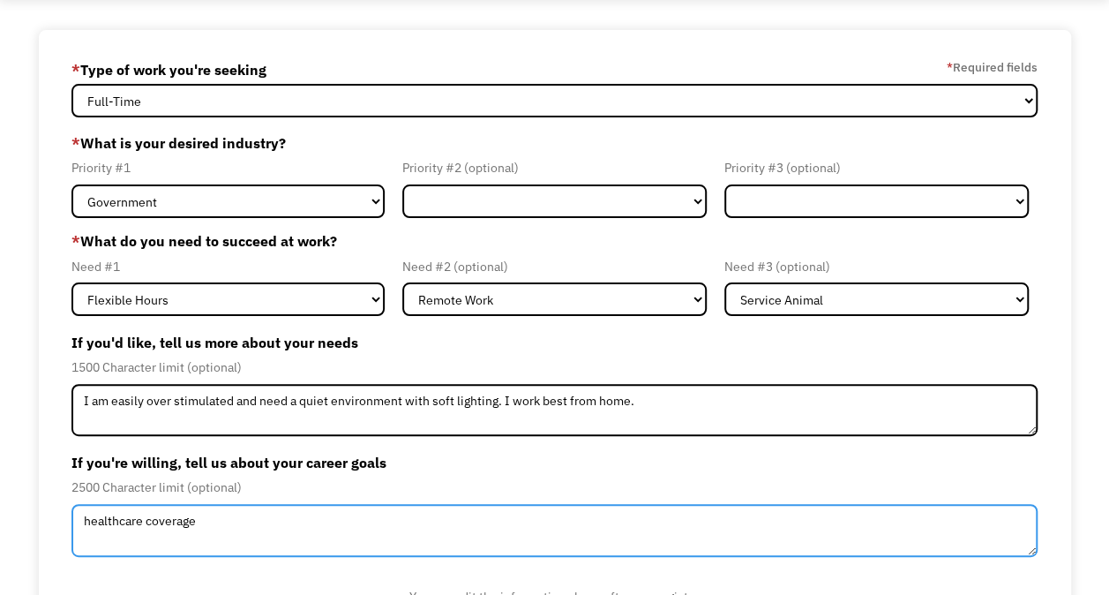
type textarea "healthcare coverage"
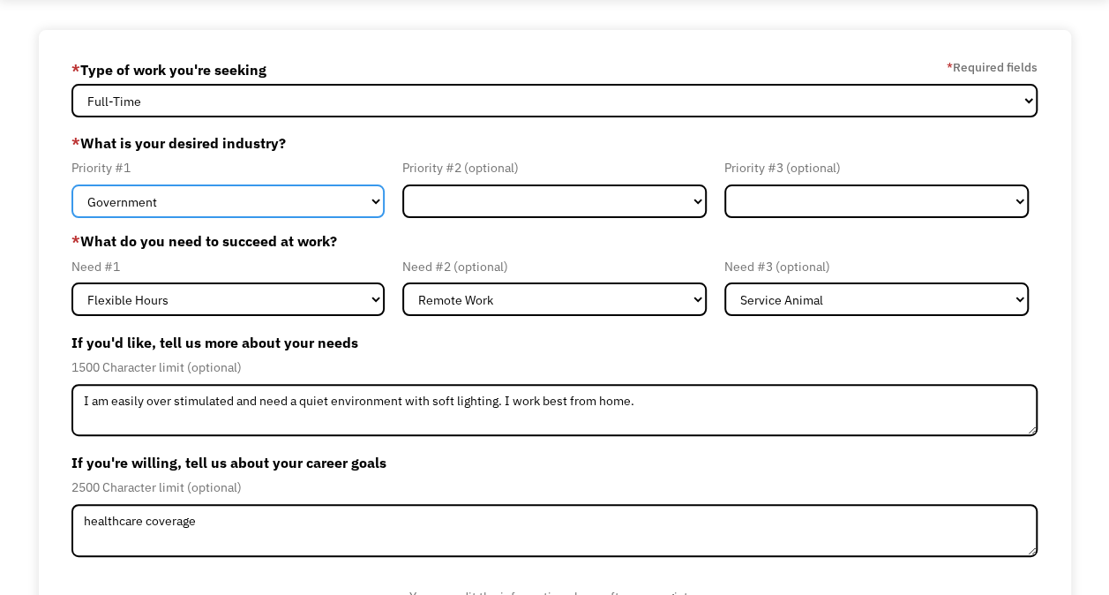
click at [229, 194] on select "Government Finance & Insurance Health & Social Care Tech & Engineering Creative…" at bounding box center [227, 201] width 313 height 34
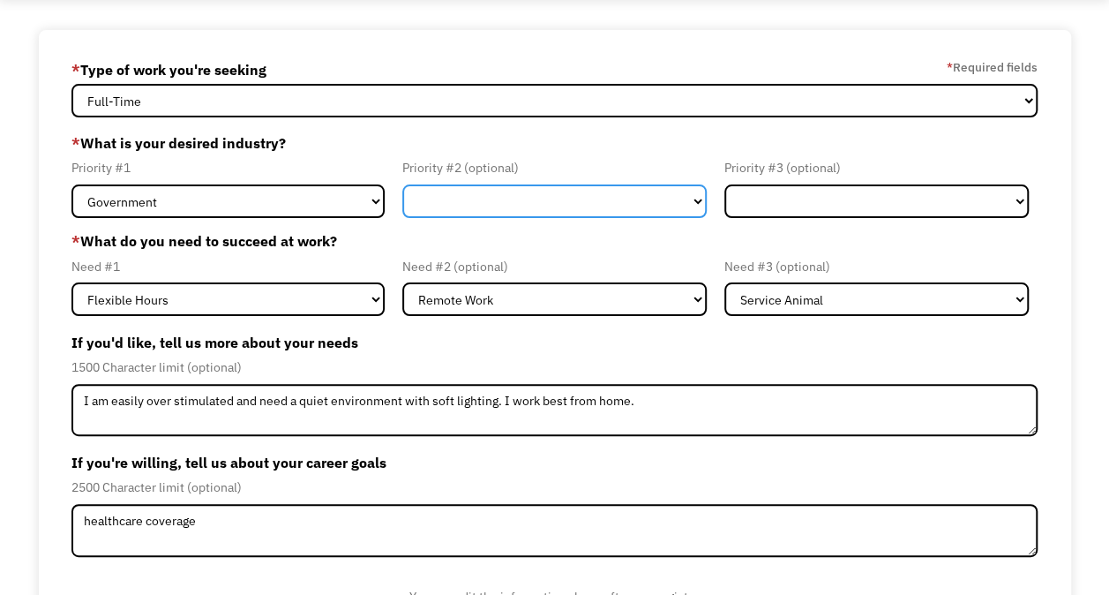
click at [454, 199] on select "Government Finance & Insurance Health & Social Care Tech & Engineering Creative…" at bounding box center [554, 201] width 304 height 34
select select "Tech & Engineering"
click at [402, 184] on select "Government Finance & Insurance Health & Social Care Tech & Engineering Creative…" at bounding box center [554, 201] width 304 height 34
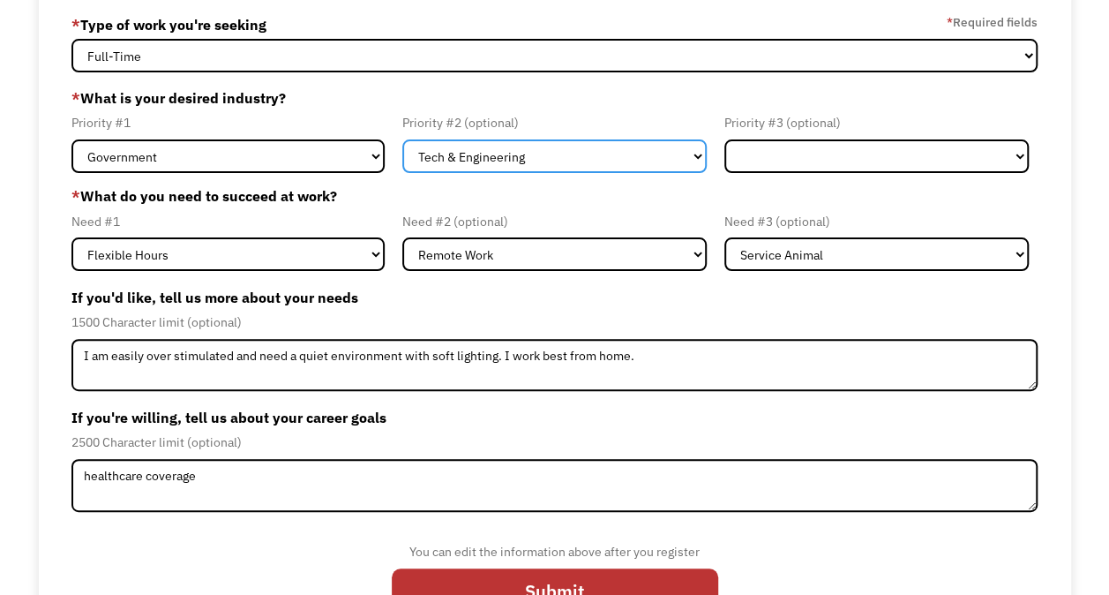
scroll to position [185, 0]
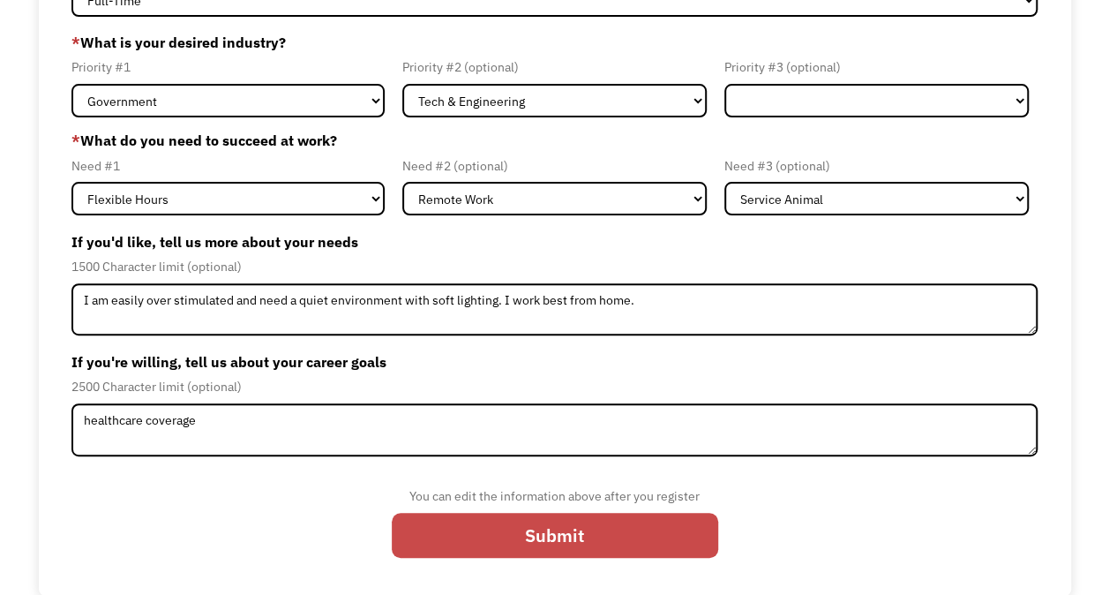
click at [559, 517] on input "Submit" at bounding box center [555, 535] width 326 height 45
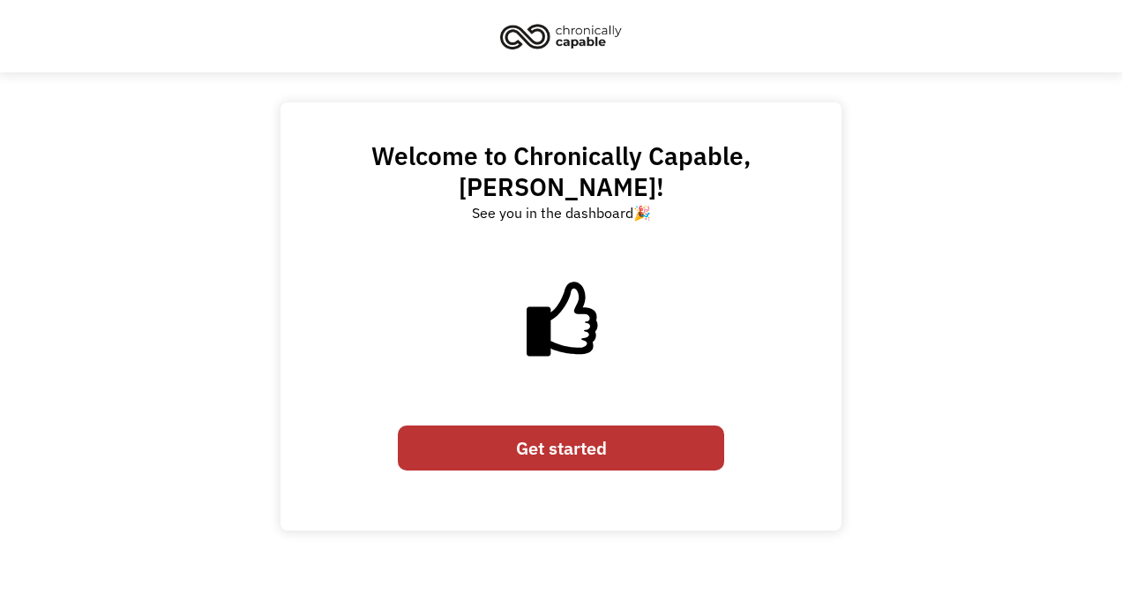
click at [543, 425] on link "Get started" at bounding box center [561, 447] width 326 height 45
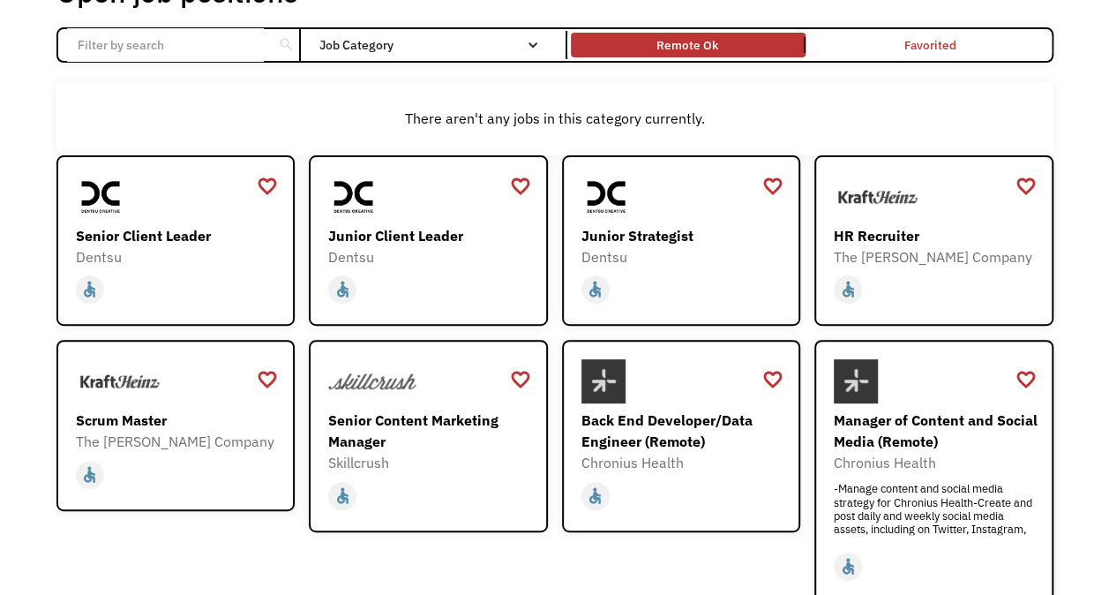
scroll to position [137, 0]
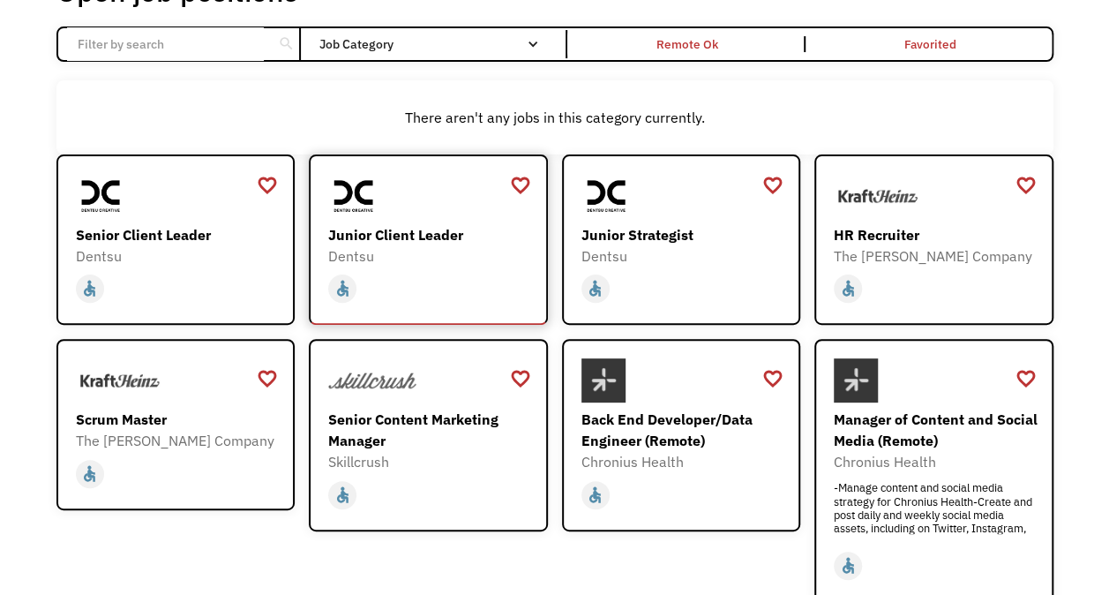
click at [364, 242] on div "Junior Client Leader" at bounding box center [430, 234] width 205 height 21
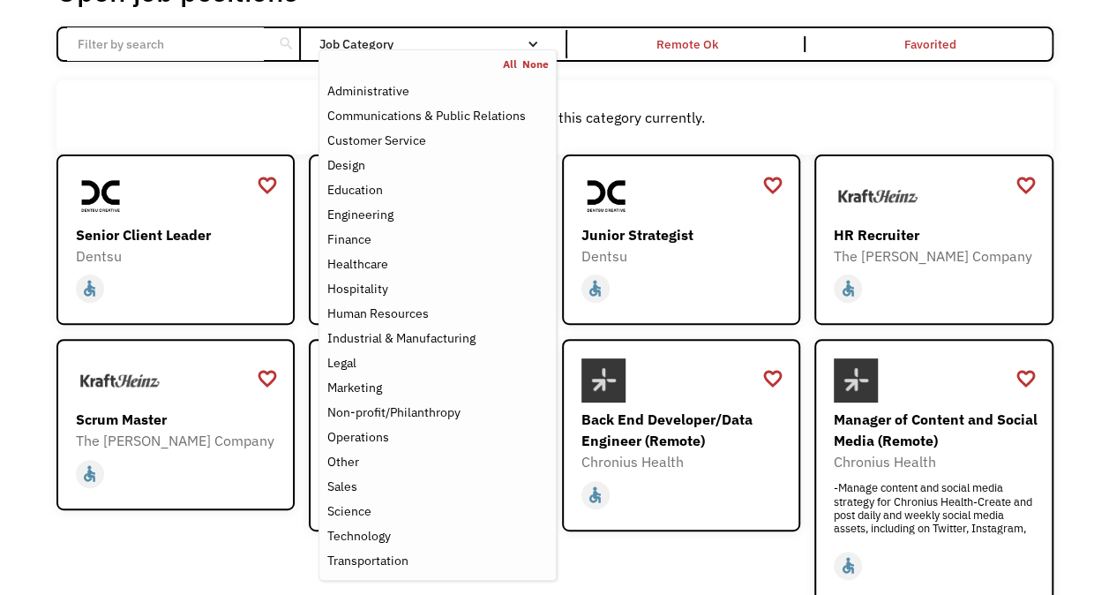
click at [539, 44] on div "Job Category" at bounding box center [437, 44] width 237 height 12
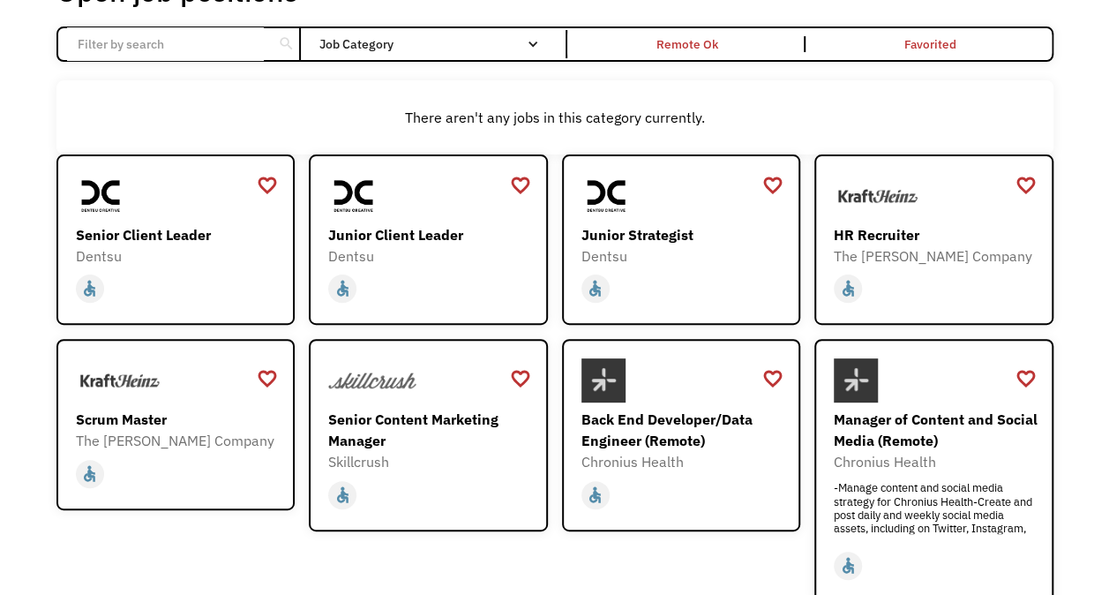
click at [539, 44] on div "Job Category" at bounding box center [437, 44] width 237 height 12
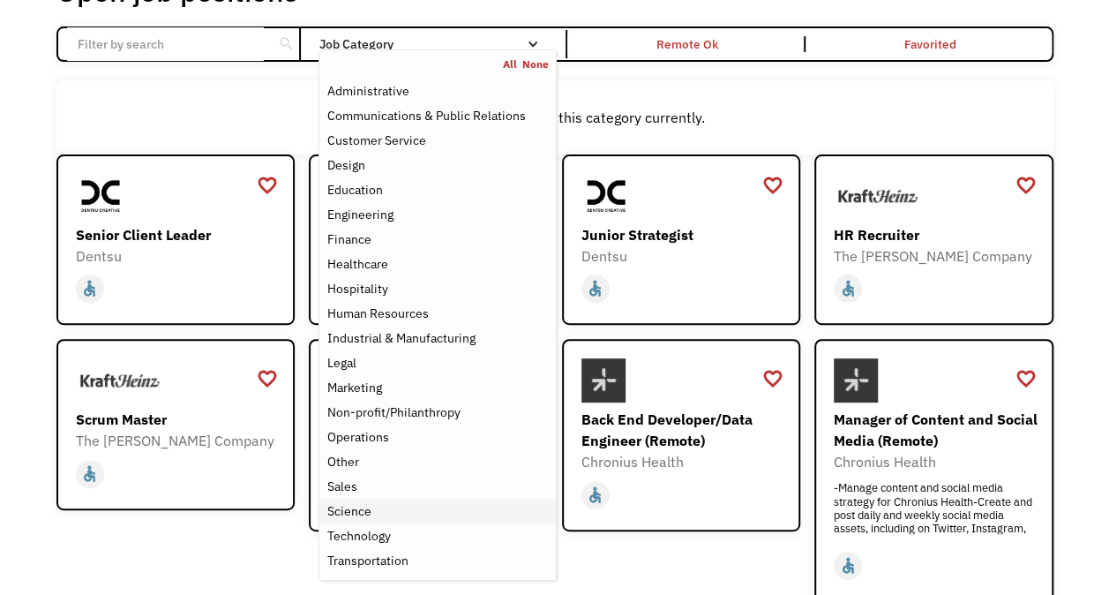
click at [388, 512] on div "Science" at bounding box center [436, 510] width 221 height 21
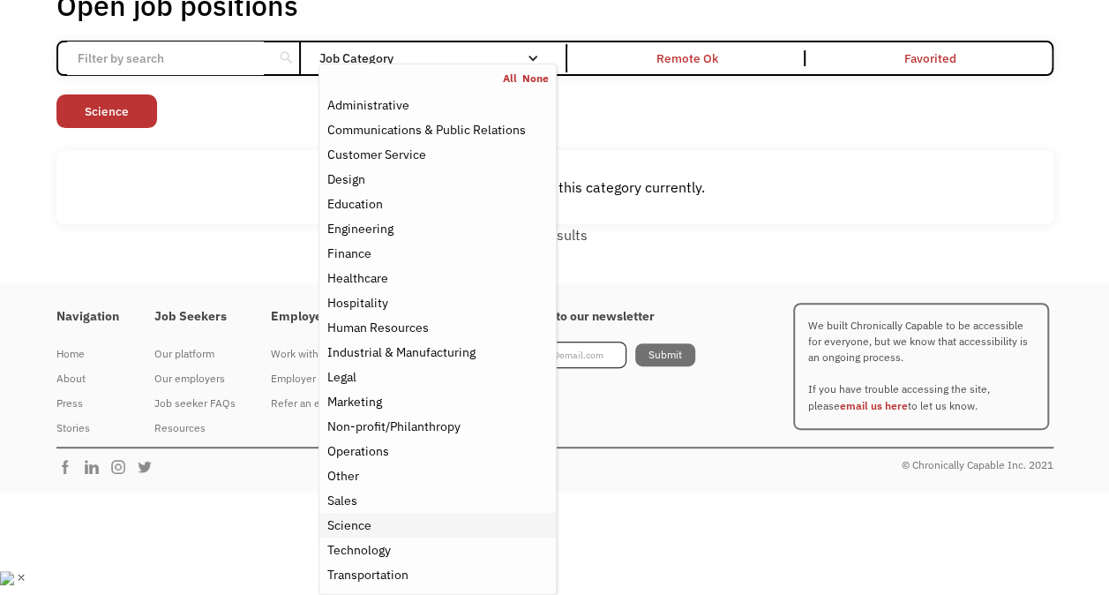
scroll to position [122, 0]
click at [739, 187] on div "There aren't any jobs in this category currently." at bounding box center [554, 187] width 979 height 21
click at [418, 109] on div "Administrative" at bounding box center [436, 105] width 221 height 21
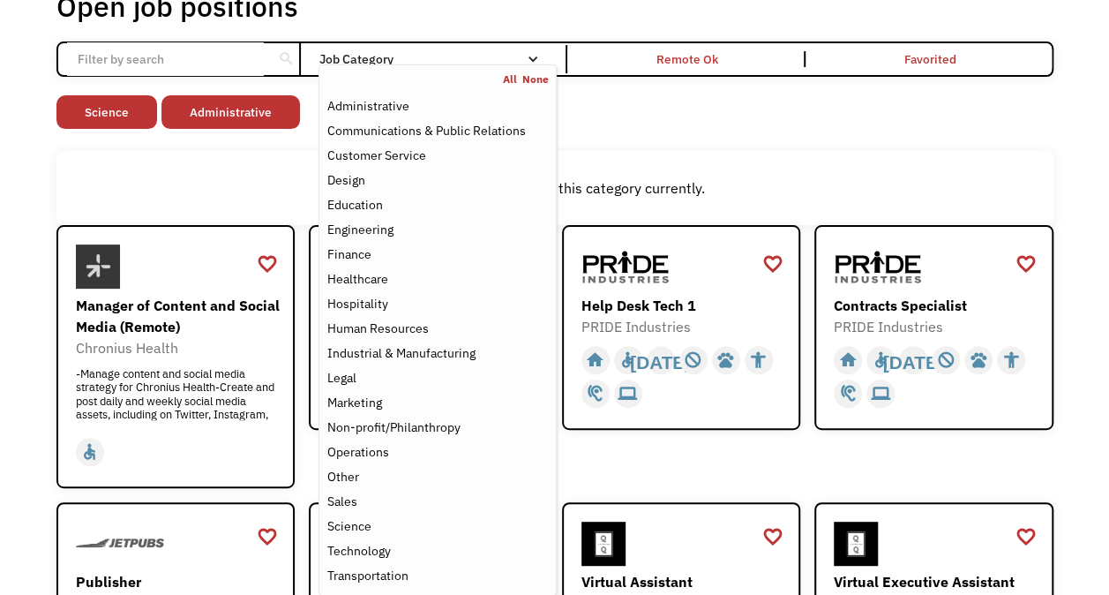
click at [510, 78] on link "All" at bounding box center [512, 79] width 19 height 14
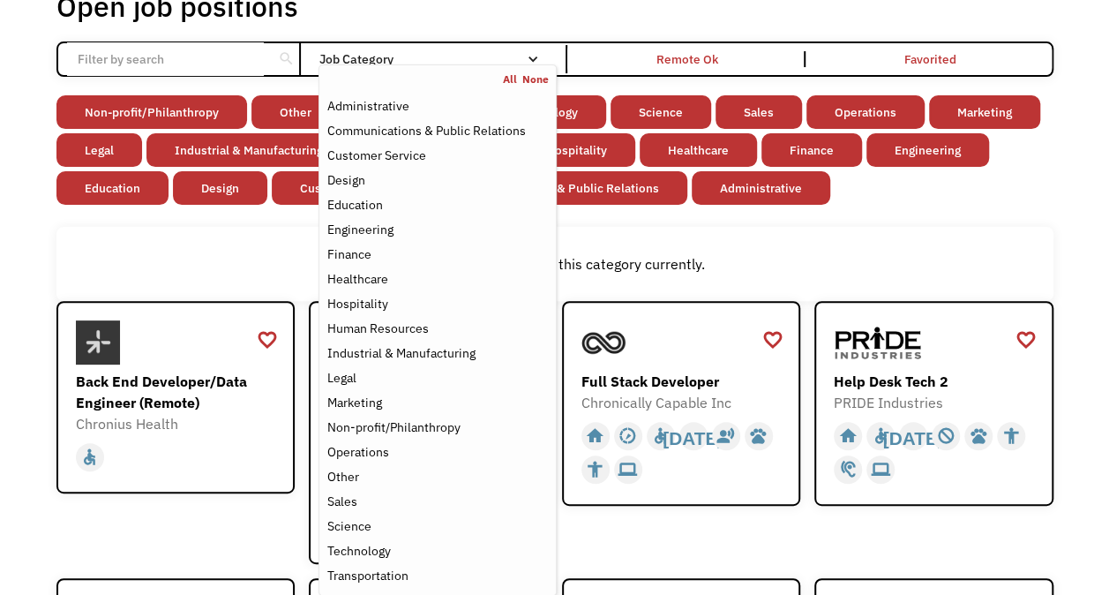
click at [934, 237] on div "There aren't any jobs in this category currently." at bounding box center [554, 264] width 997 height 74
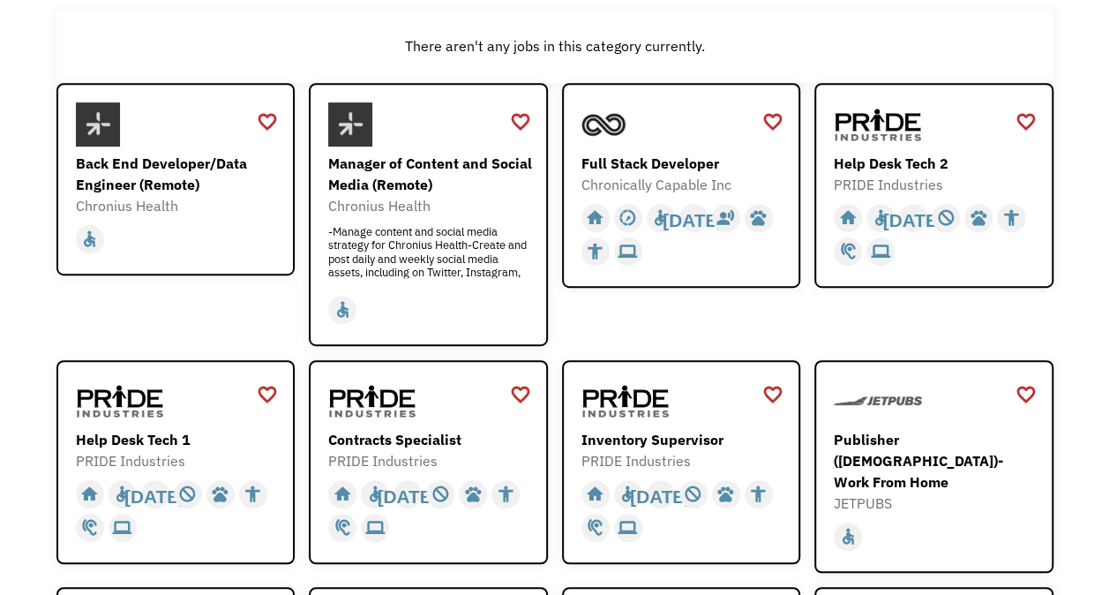
scroll to position [345, 0]
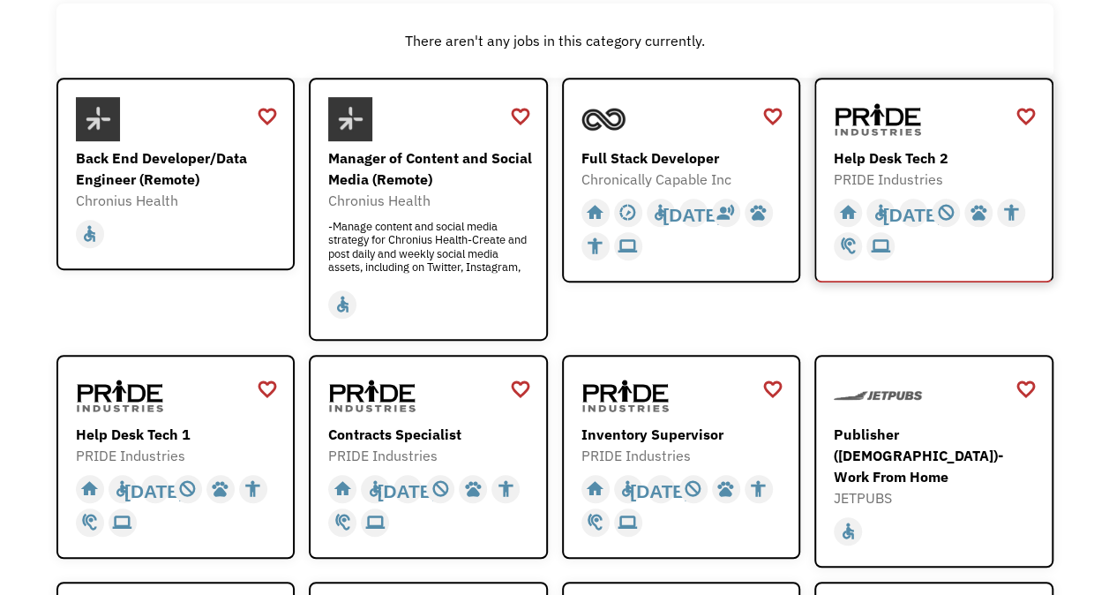
click at [879, 157] on div "Help Desk Tech 2" at bounding box center [936, 157] width 205 height 21
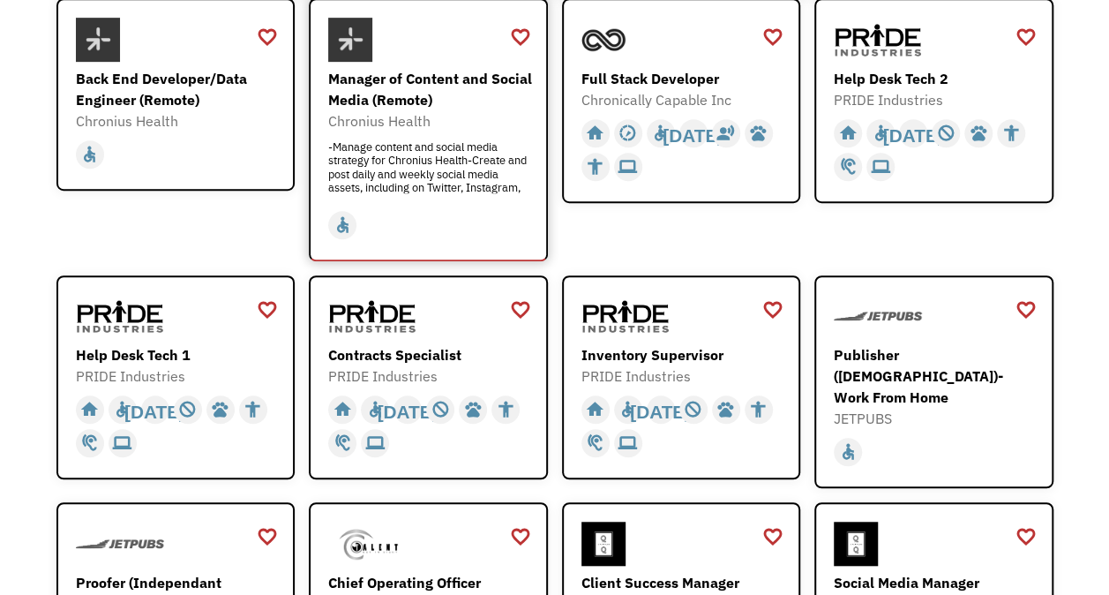
scroll to position [426, 0]
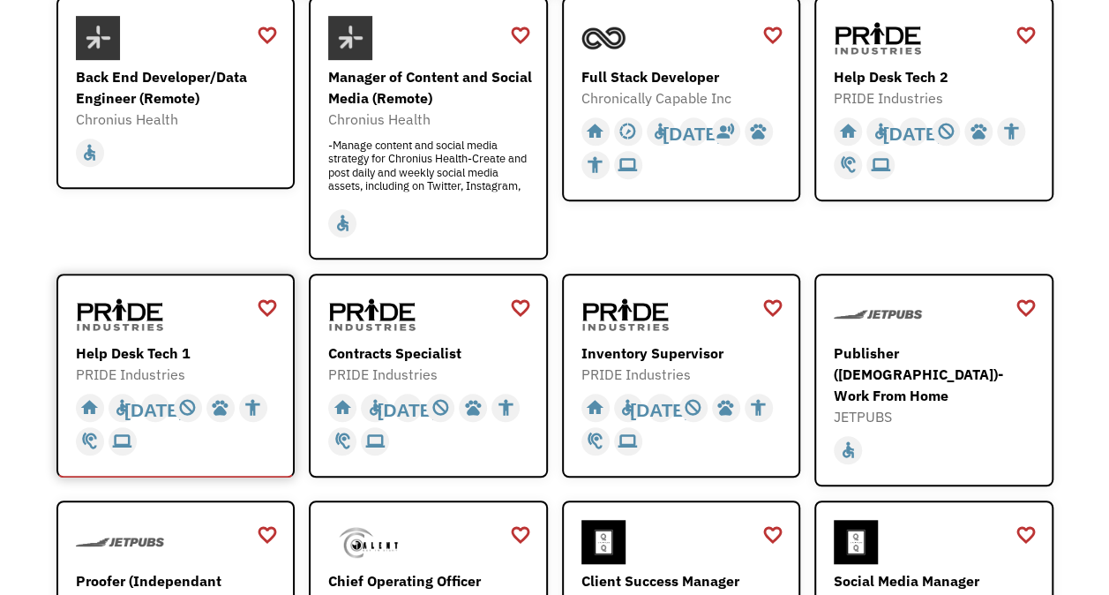
click at [158, 349] on div "Help Desk Tech 1" at bounding box center [178, 352] width 205 height 21
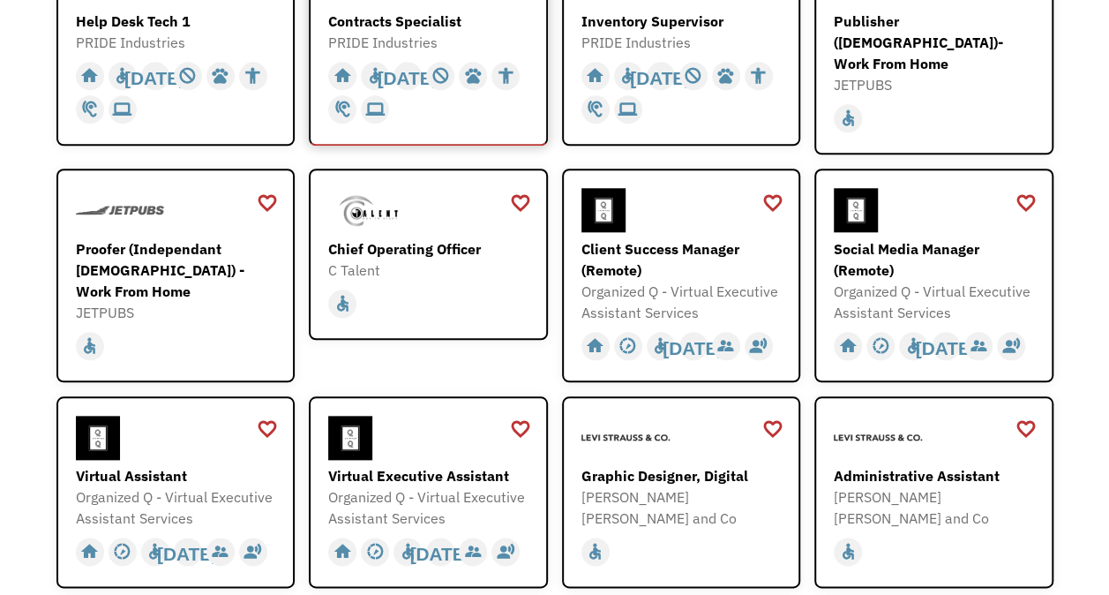
scroll to position [761, 0]
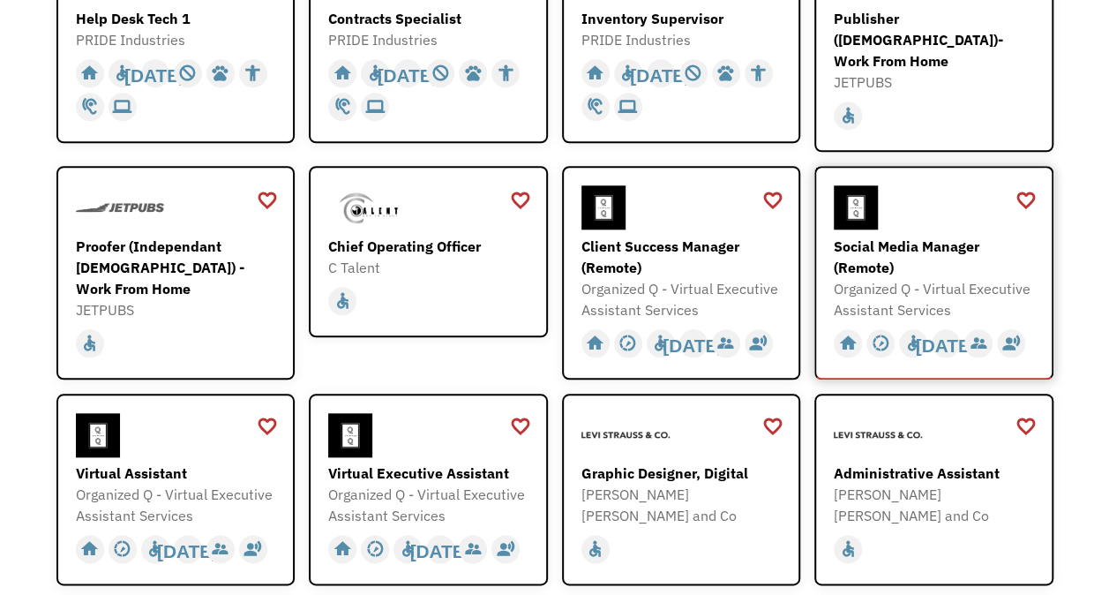
click at [895, 236] on div "Social Media Manager (Remote)" at bounding box center [936, 257] width 205 height 42
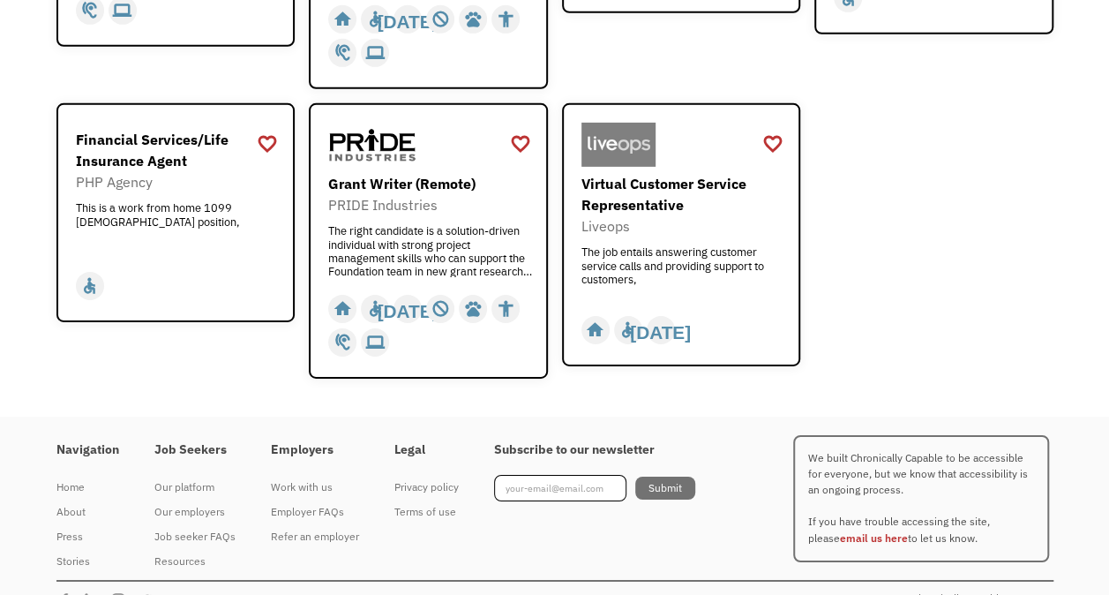
scroll to position [2747, 0]
click at [373, 174] on div "Grant Writer (Remote)" at bounding box center [430, 184] width 205 height 21
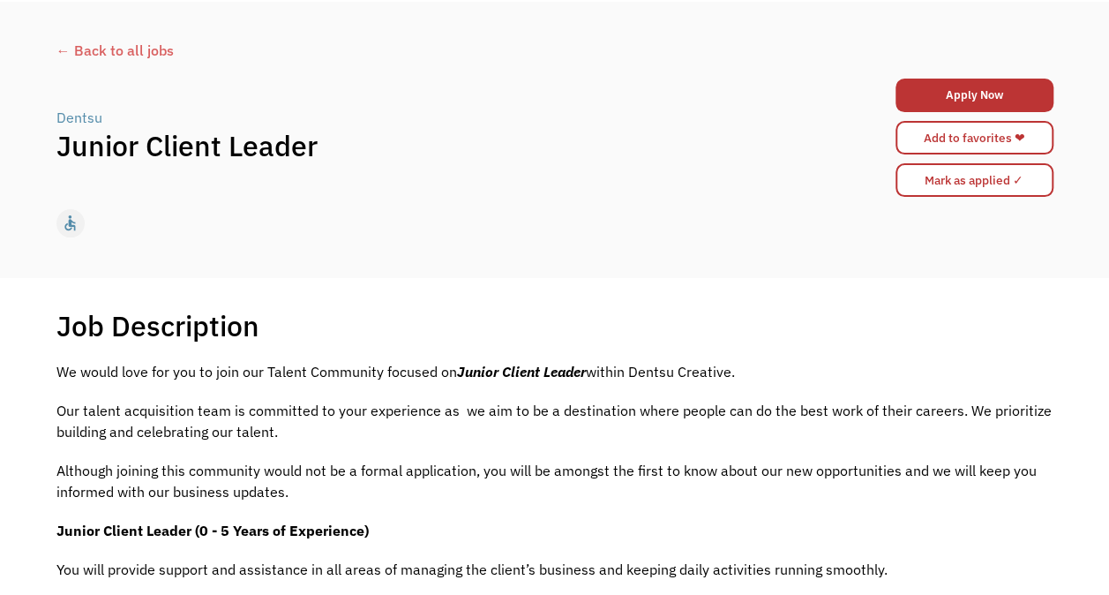
scroll to position [64, 0]
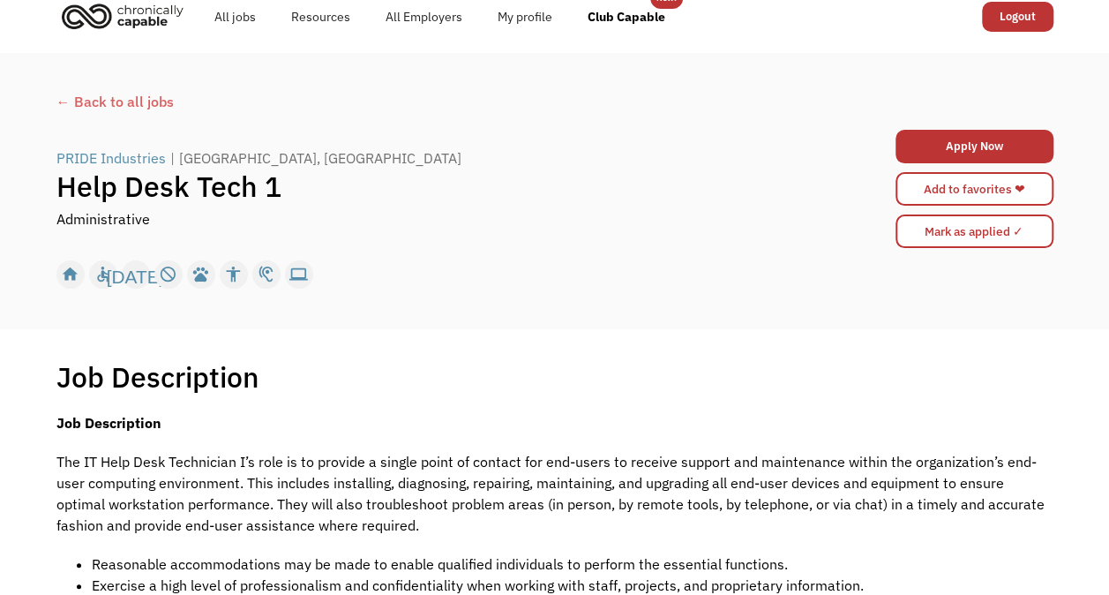
scroll to position [29, 0]
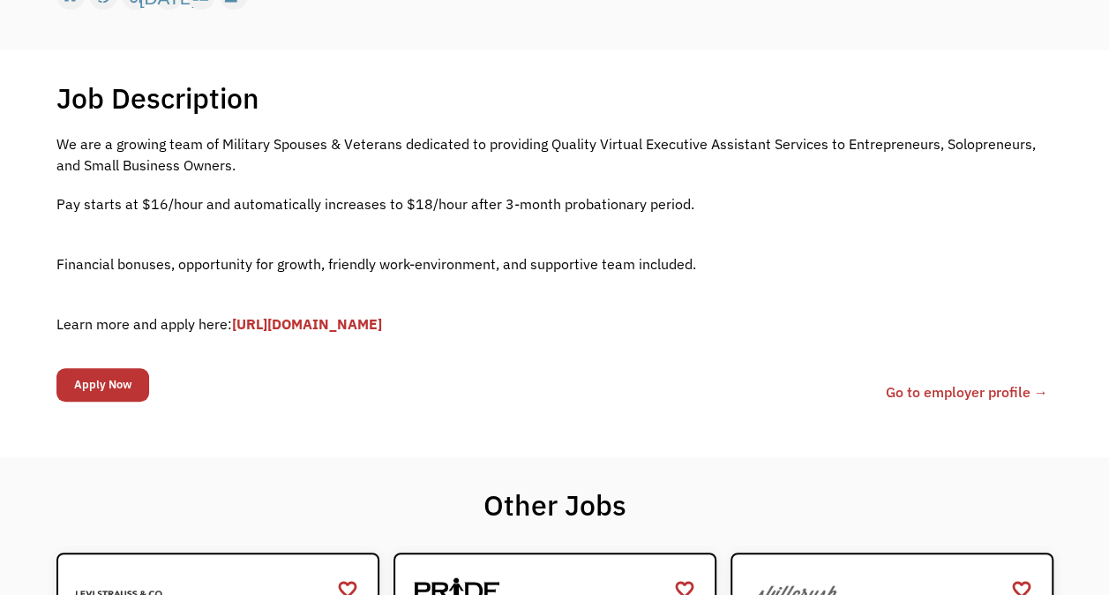
scroll to position [296, 0]
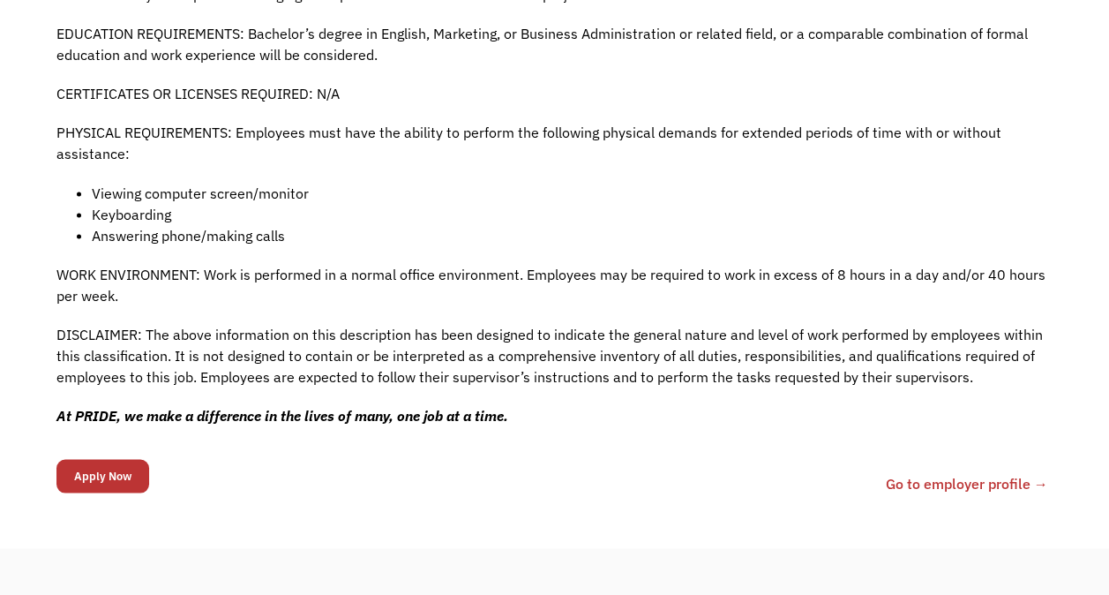
scroll to position [1473, 0]
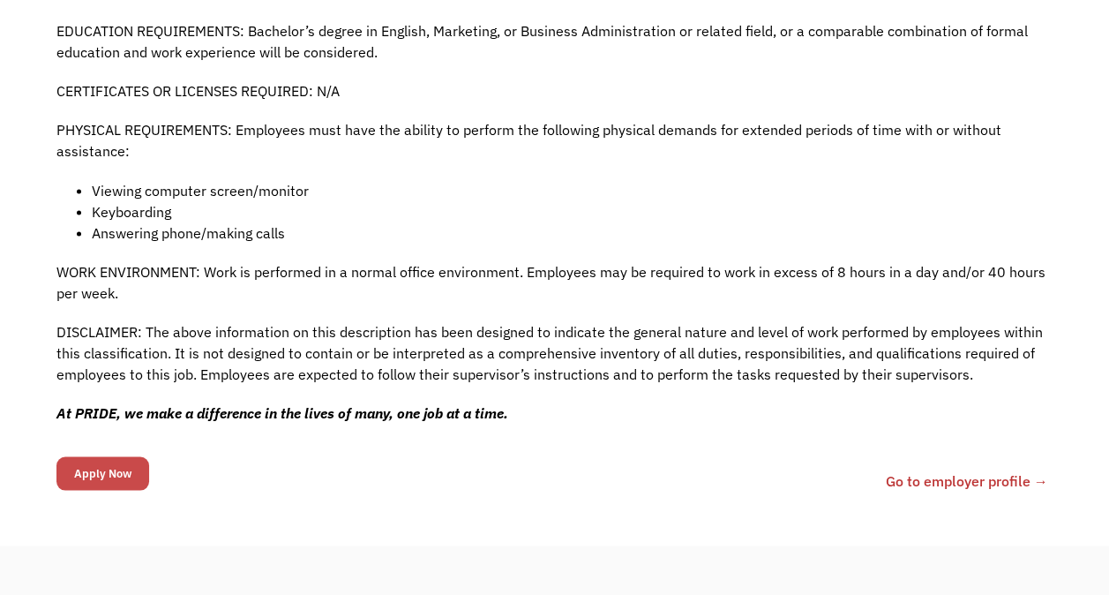
click at [89, 456] on input "Apply Now" at bounding box center [102, 473] width 93 height 34
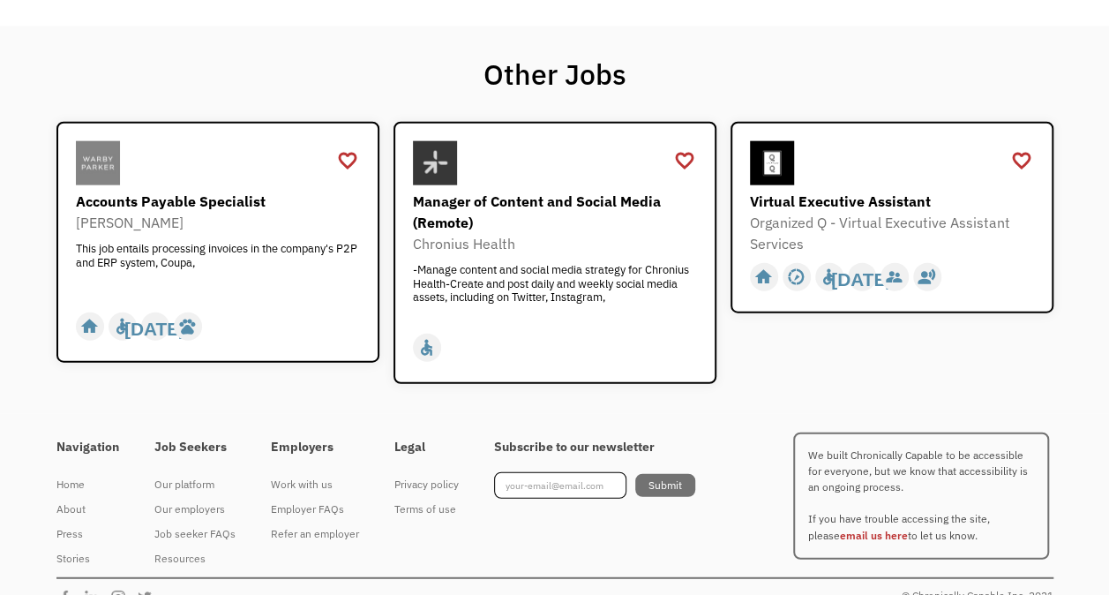
scroll to position [2015, 0]
click at [147, 190] on div "Accounts Payable Specialist" at bounding box center [220, 200] width 289 height 21
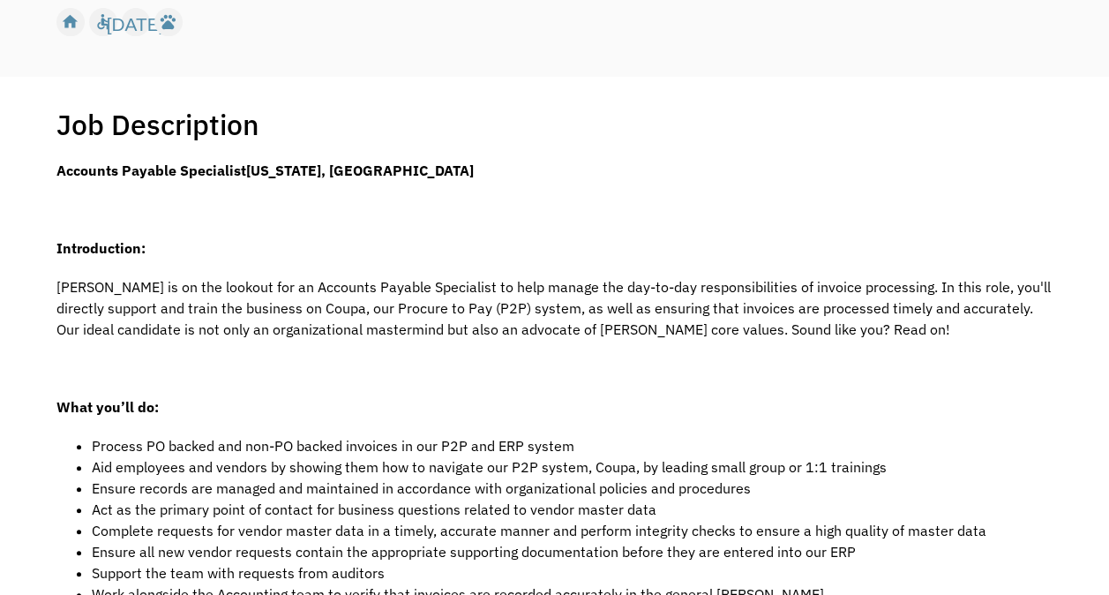
scroll to position [269, 0]
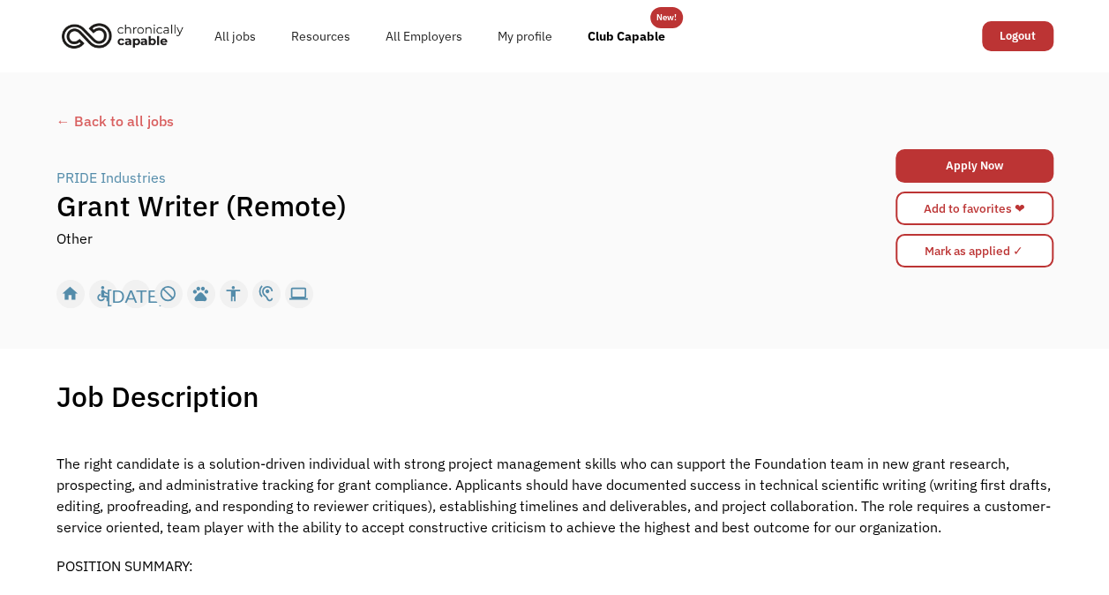
scroll to position [1998, 0]
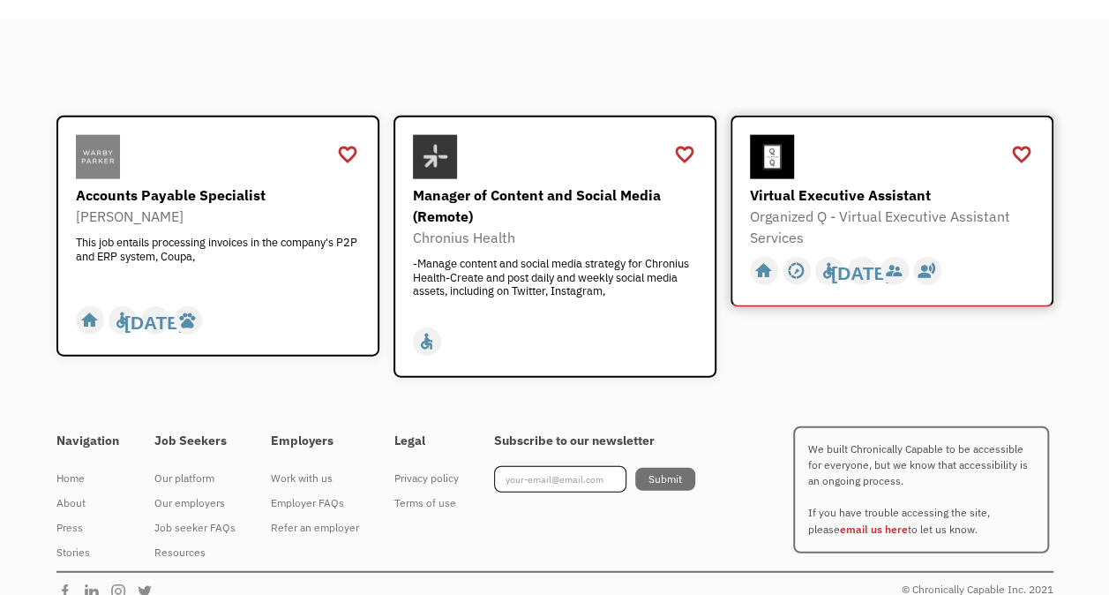
click at [769, 184] on div "Virtual Executive Assistant" at bounding box center [894, 194] width 289 height 21
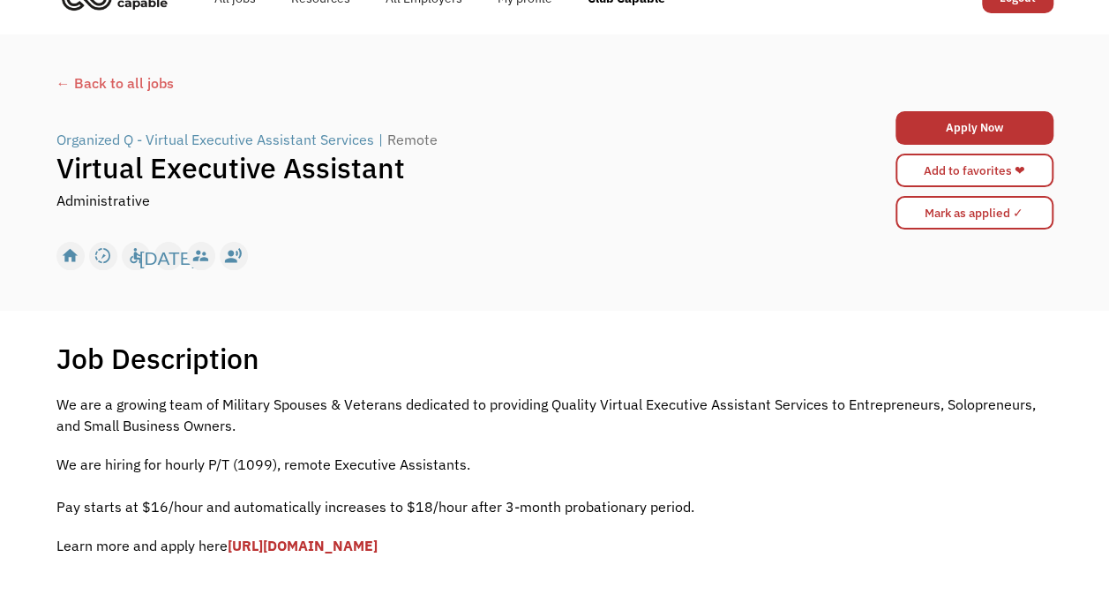
scroll to position [39, 0]
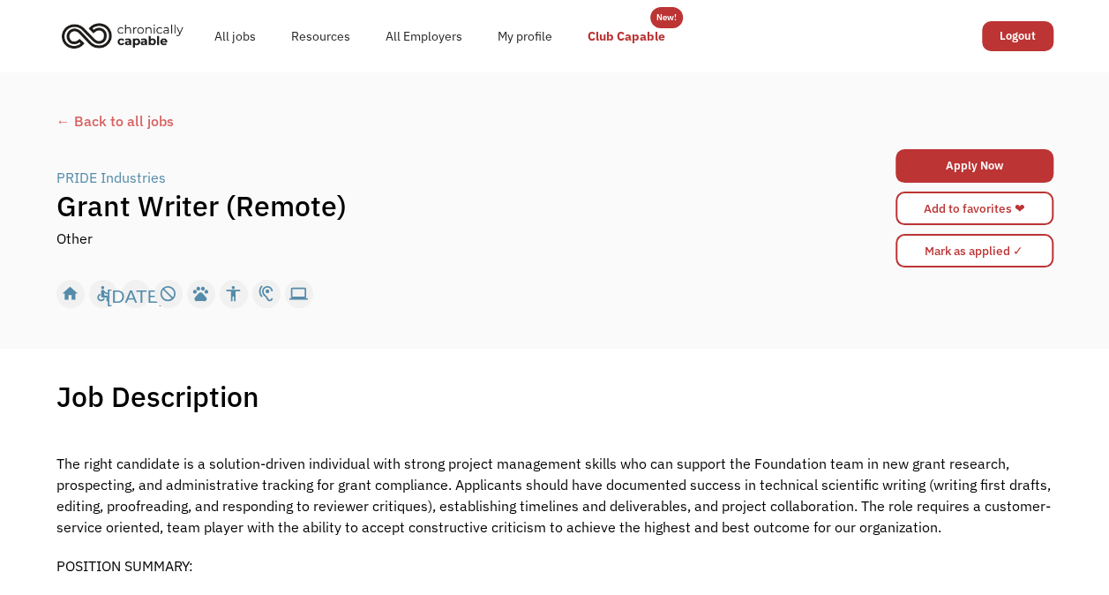
click at [625, 46] on link "Club Capable" at bounding box center [626, 36] width 113 height 56
click at [127, 122] on div "← Back to all jobs" at bounding box center [554, 120] width 997 height 21
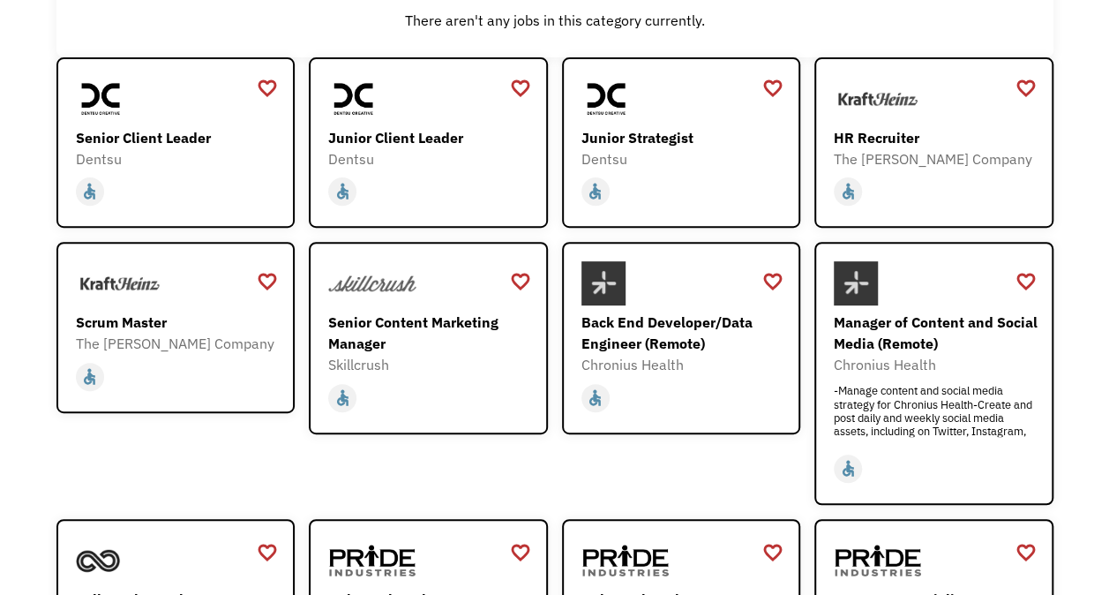
scroll to position [231, 0]
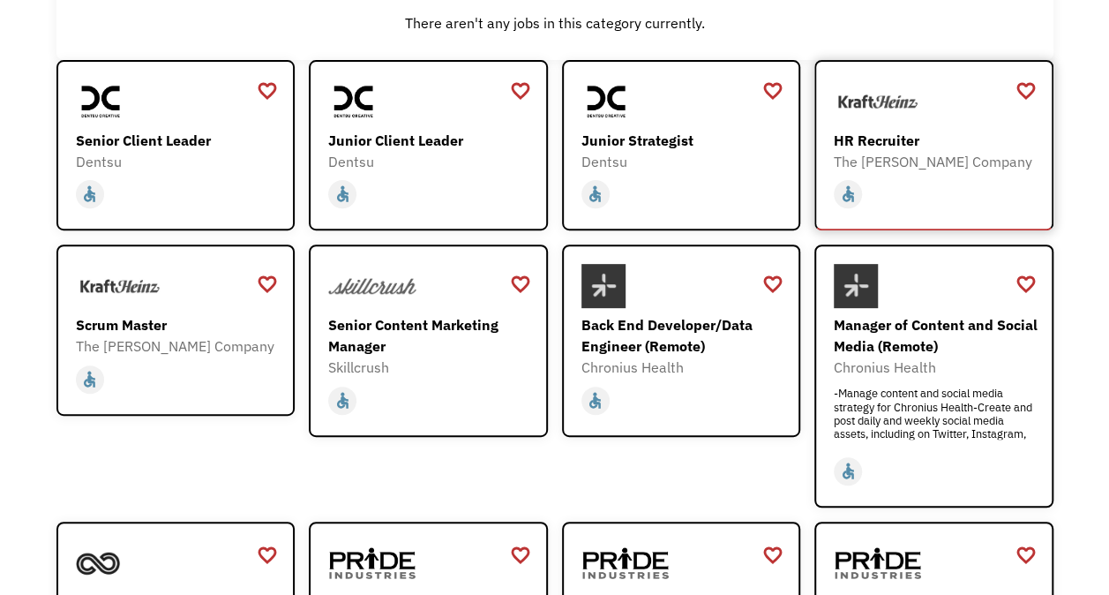
click at [852, 138] on div "HR Recruiter" at bounding box center [936, 140] width 205 height 21
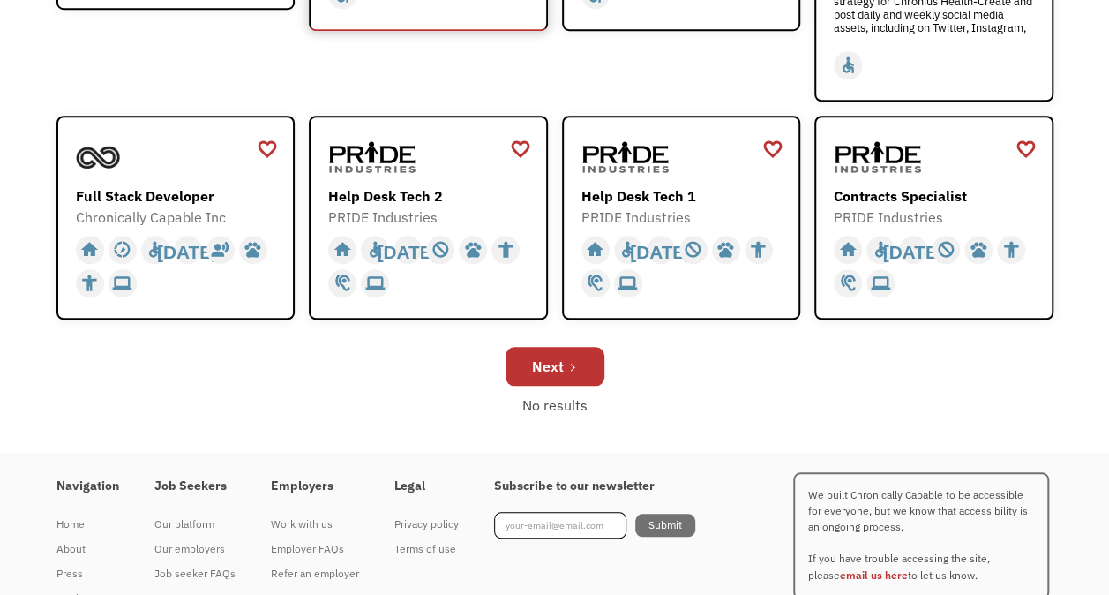
scroll to position [638, 0]
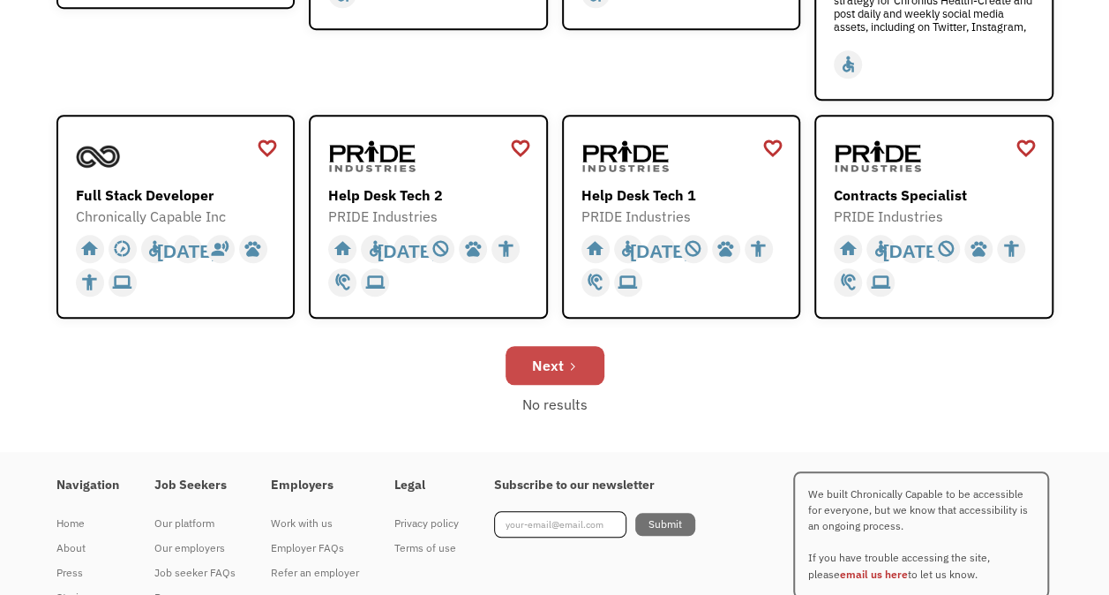
click at [552, 360] on div "Next" at bounding box center [548, 365] width 32 height 21
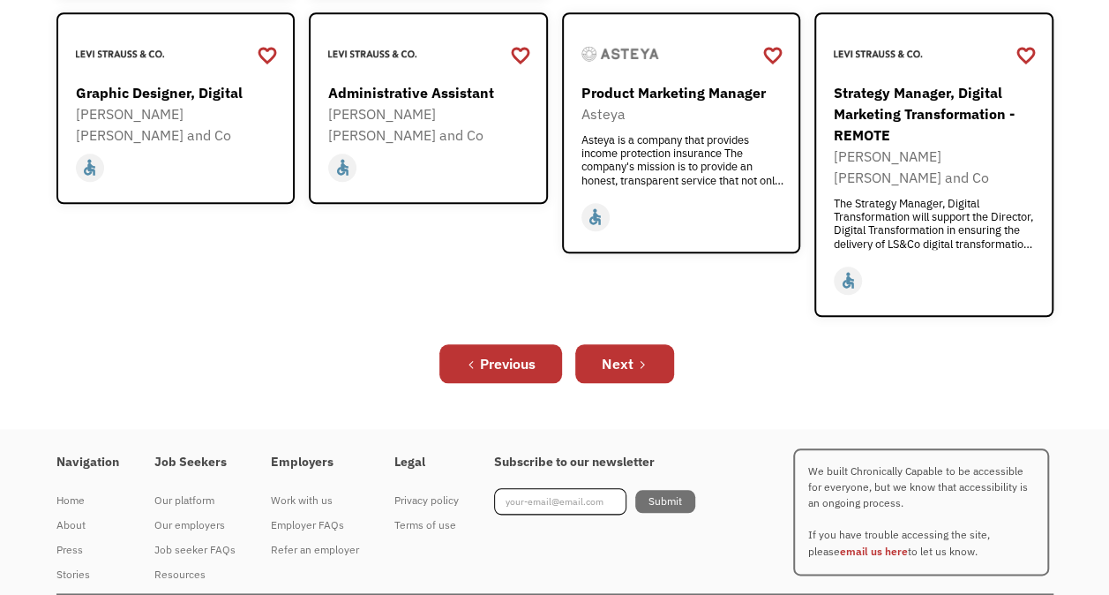
scroll to position [735, 0]
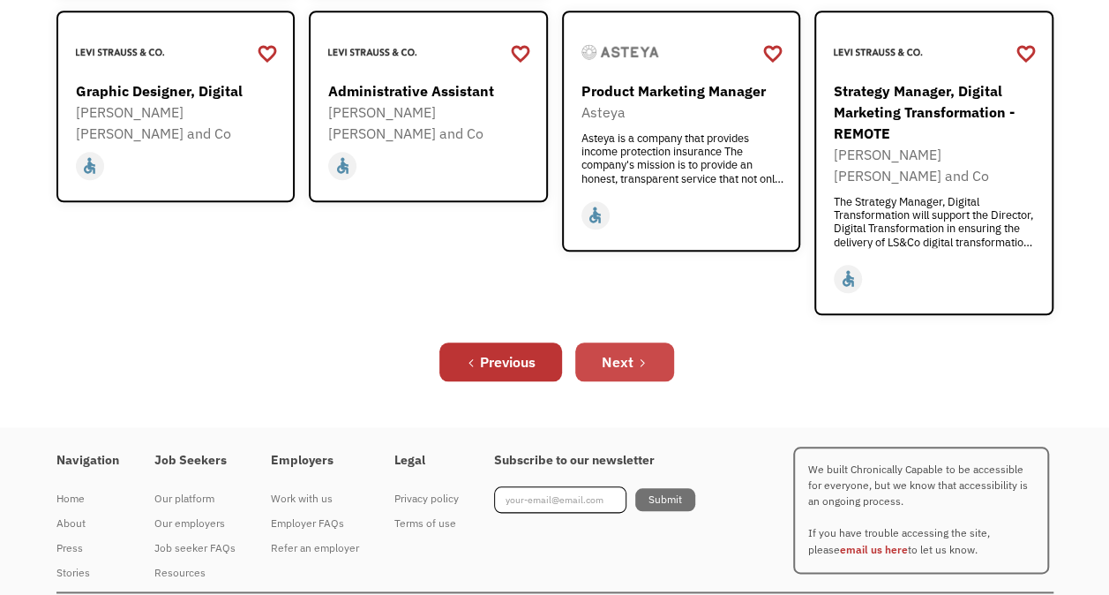
click at [614, 351] on div "Next" at bounding box center [618, 361] width 32 height 21
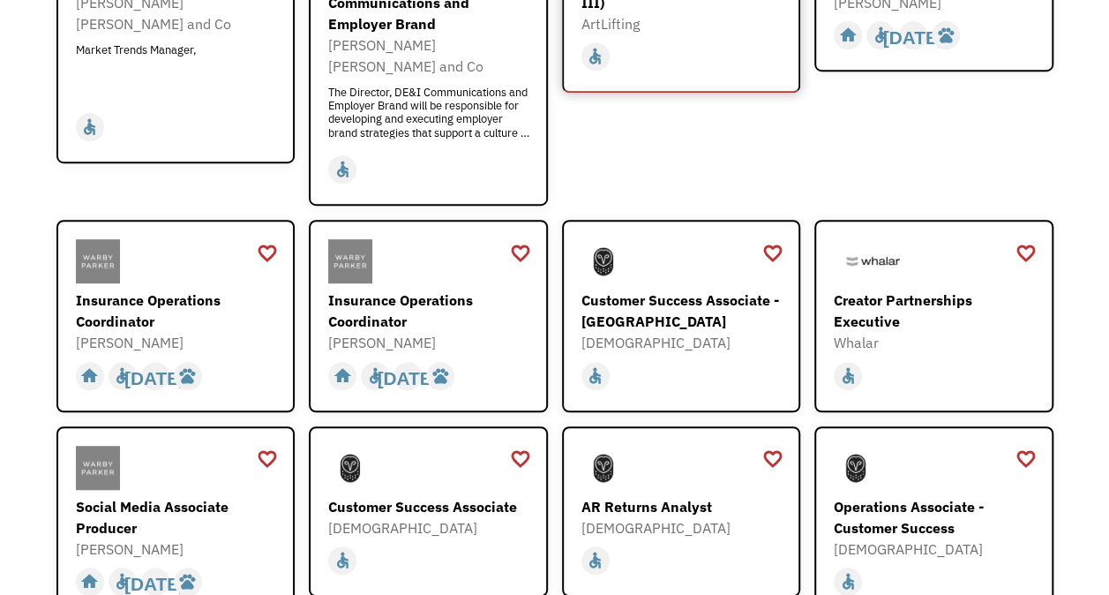
scroll to position [392, 0]
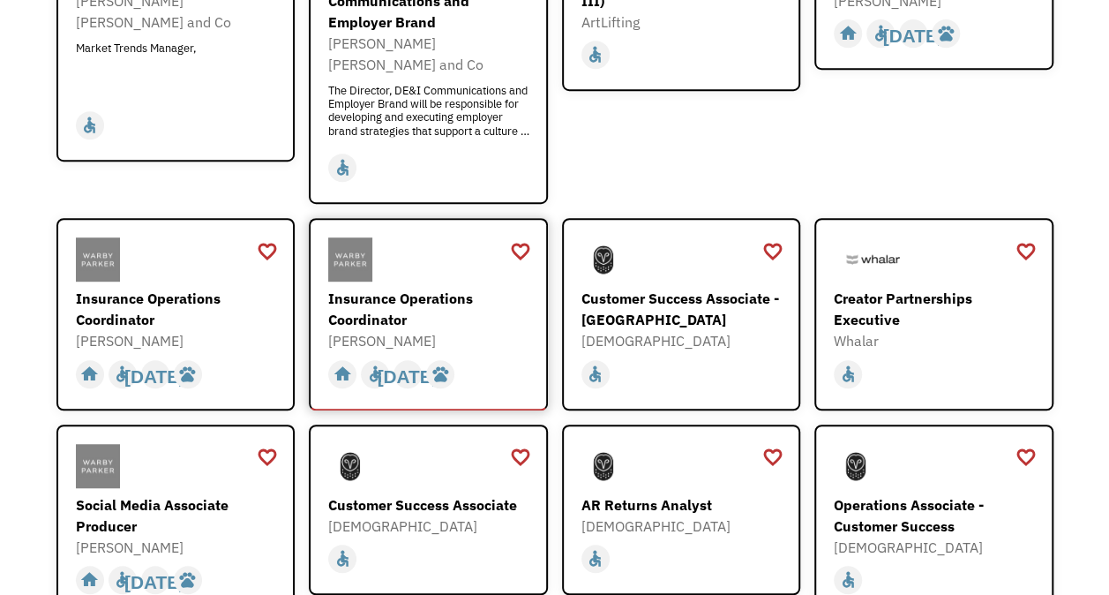
click at [385, 288] on div "Insurance Operations Coordinator" at bounding box center [430, 309] width 205 height 42
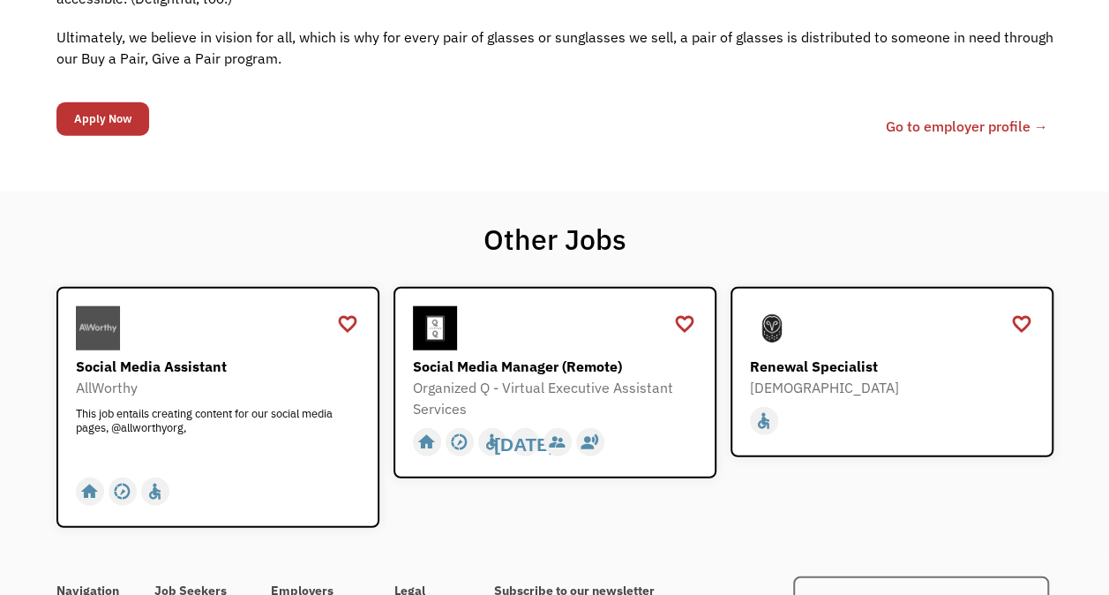
scroll to position [2192, 0]
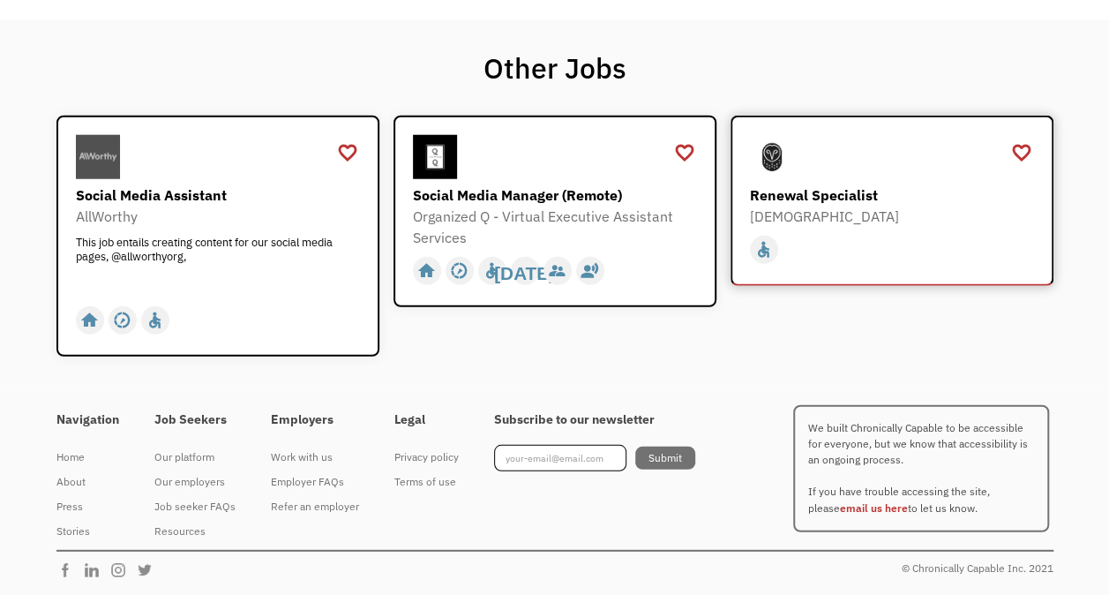
click at [815, 203] on div "Renewal Specialist" at bounding box center [894, 194] width 289 height 21
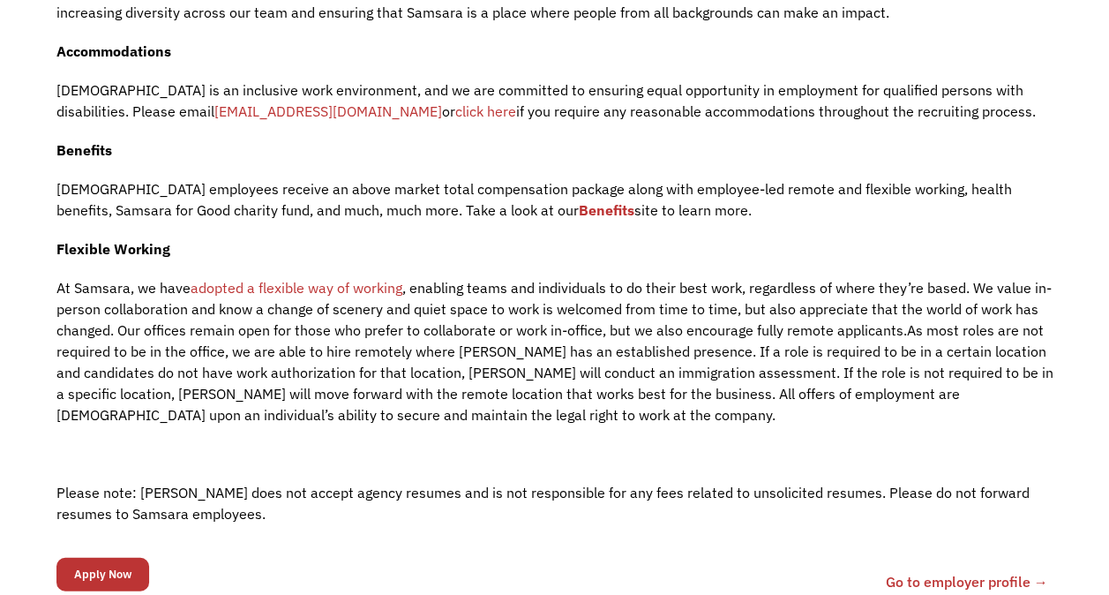
scroll to position [2027, 0]
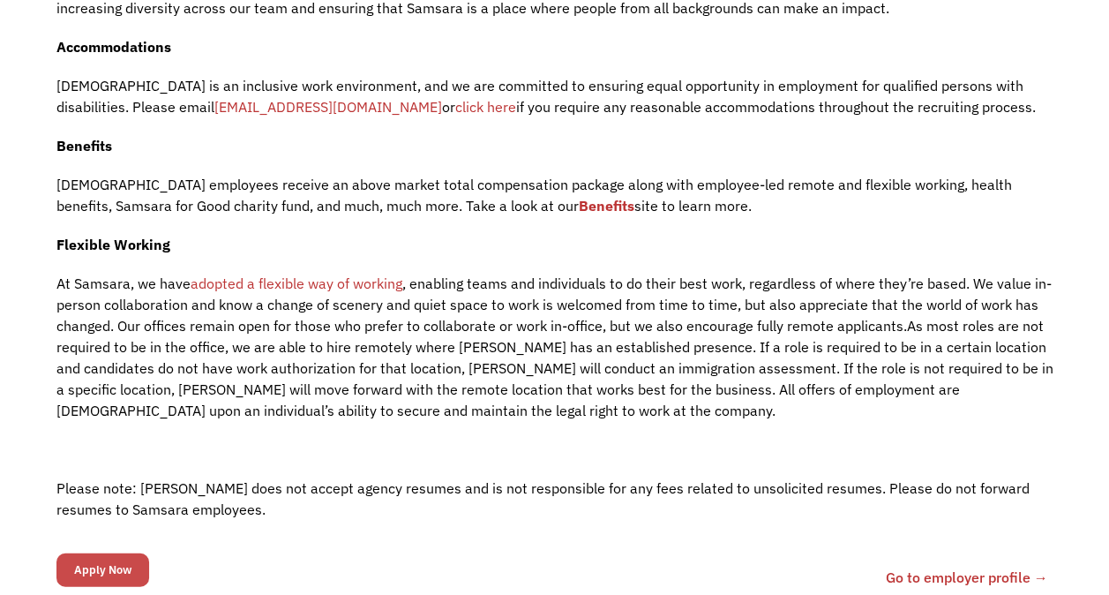
click at [95, 553] on input "Apply Now" at bounding box center [102, 570] width 93 height 34
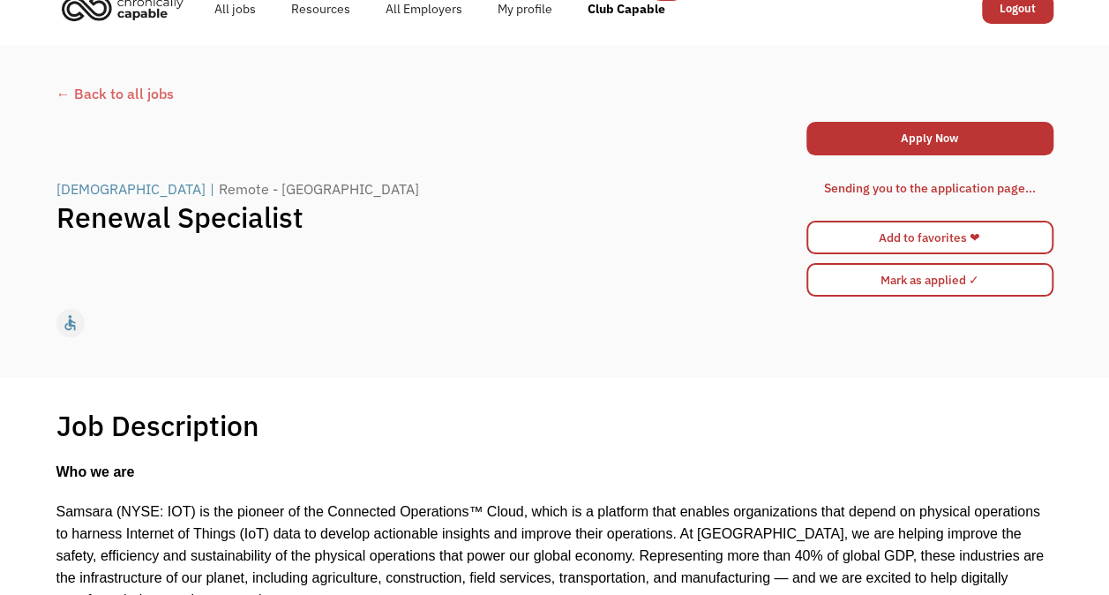
scroll to position [2, 0]
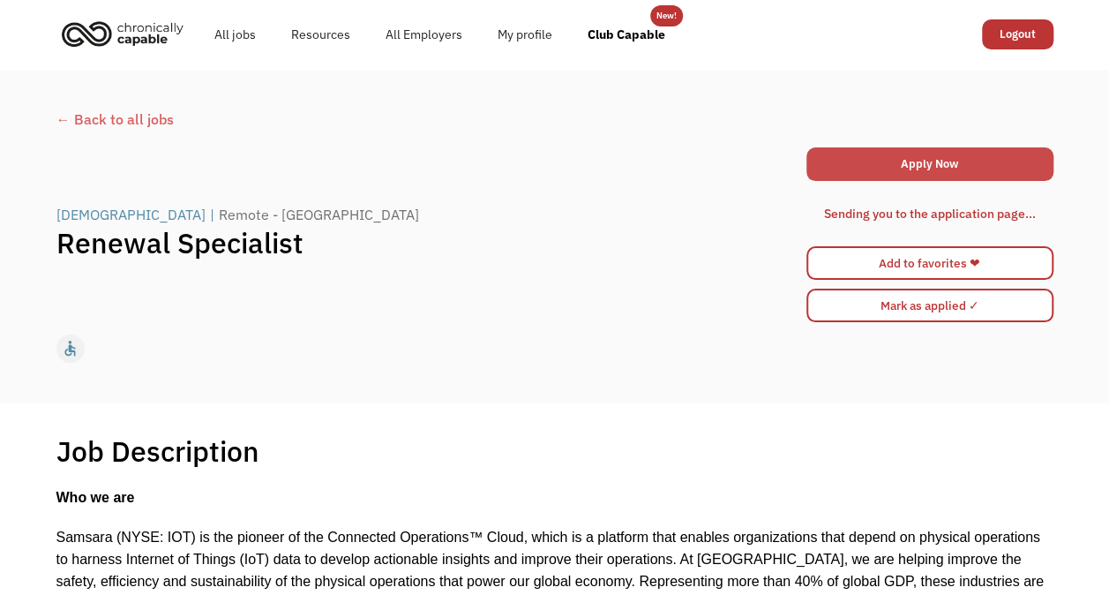
click at [902, 169] on link "Apply Now" at bounding box center [929, 164] width 247 height 34
